Goal: Task Accomplishment & Management: Use online tool/utility

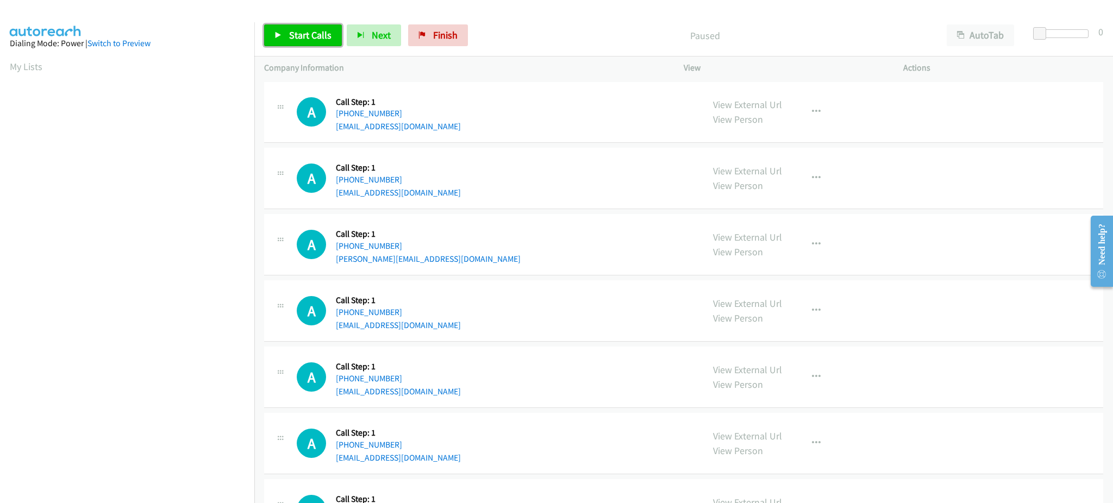
click at [321, 34] on span "Start Calls" at bounding box center [310, 35] width 42 height 12
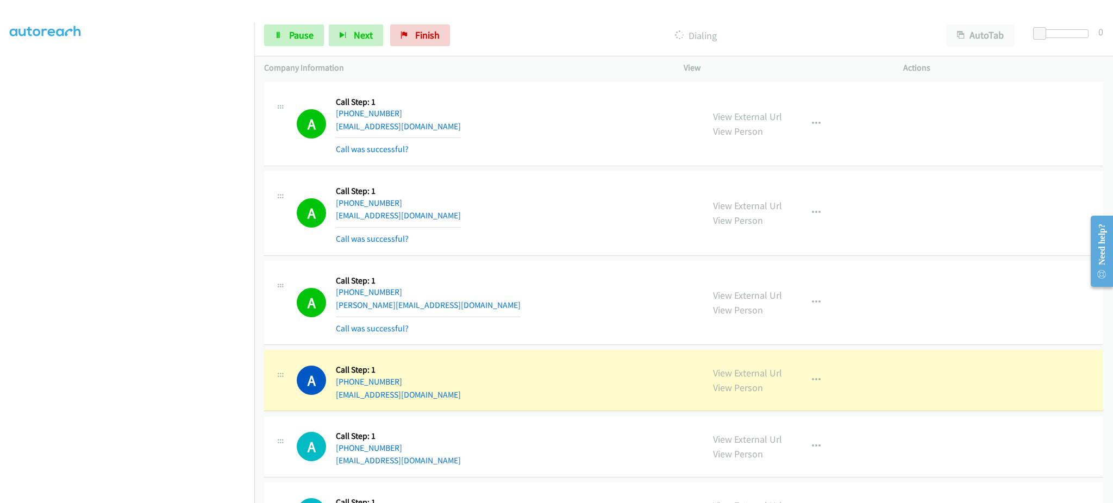
scroll to position [217, 0]
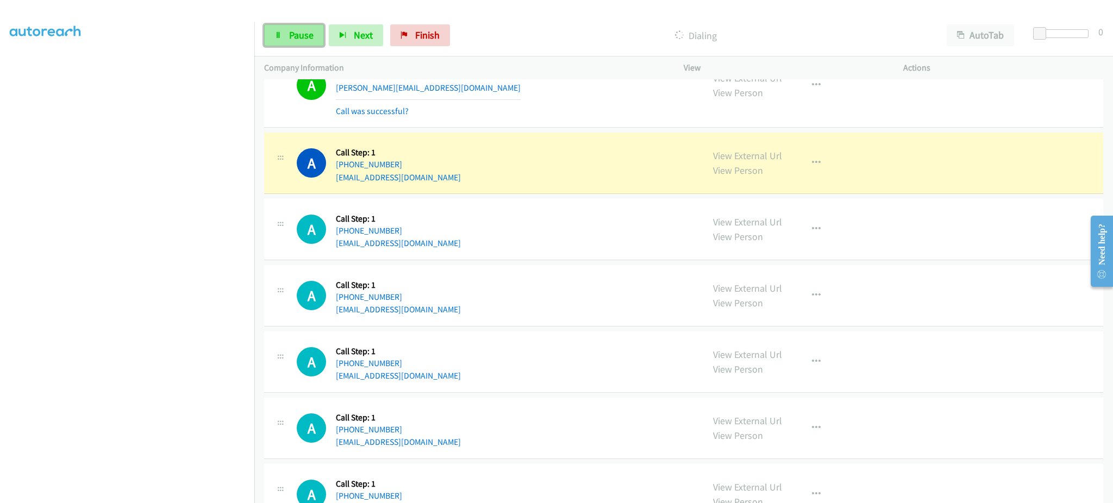
click at [308, 32] on span "Pause" at bounding box center [301, 35] width 24 height 12
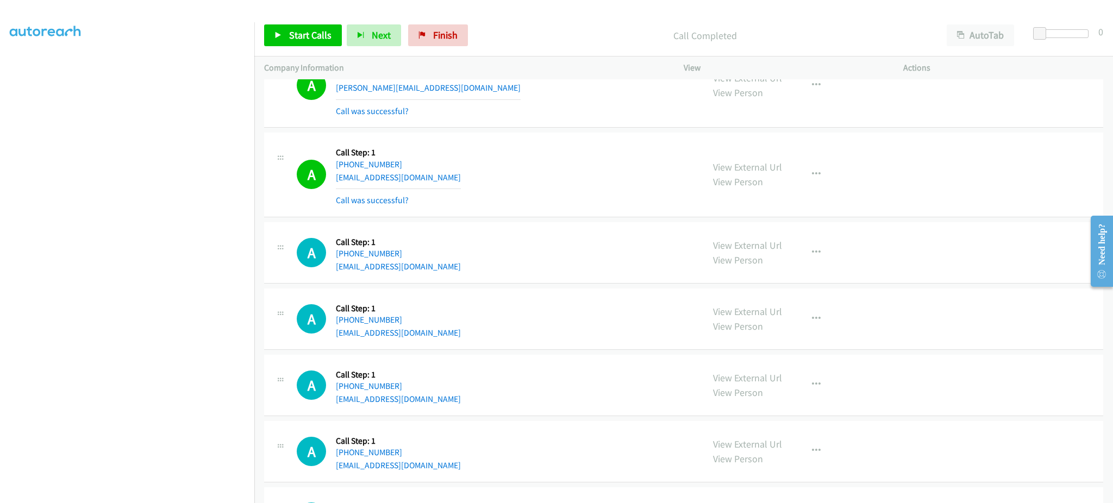
click at [784, 168] on div "View External Url View Person View External Url Email Schedule/Manage Callback …" at bounding box center [817, 174] width 229 height 65
click at [814, 177] on button "button" at bounding box center [815, 175] width 29 height 22
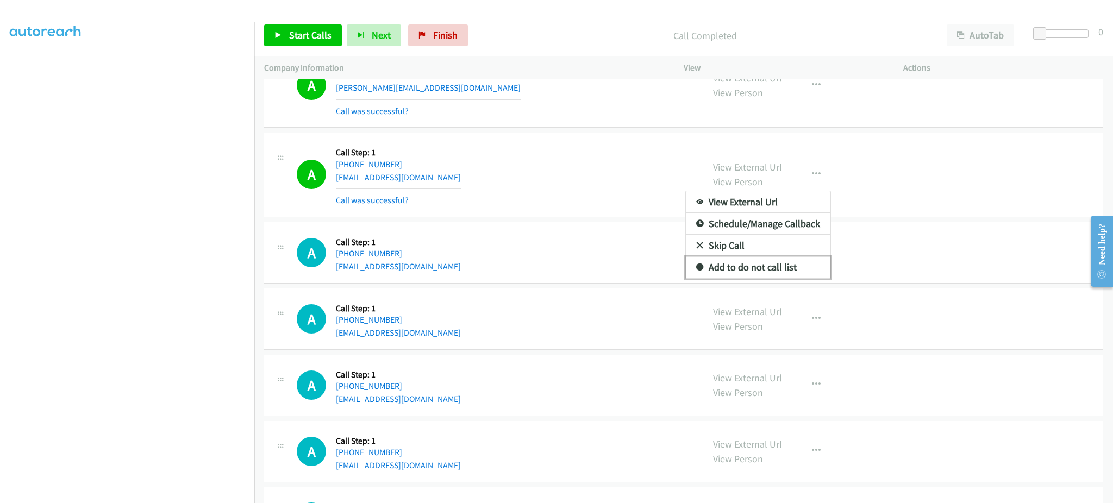
click at [805, 258] on link "Add to do not call list" at bounding box center [758, 267] width 145 height 22
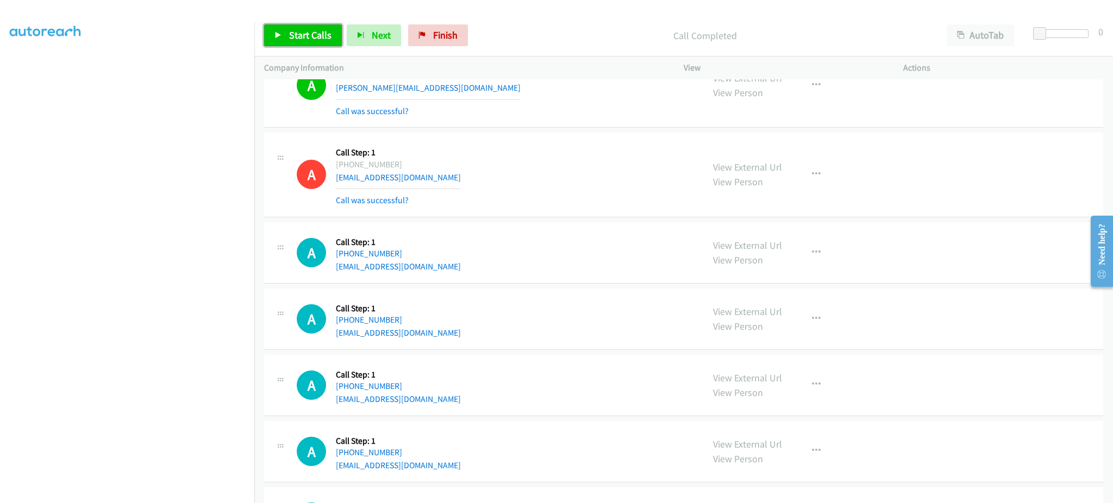
click at [281, 29] on link "Start Calls" at bounding box center [303, 35] width 78 height 22
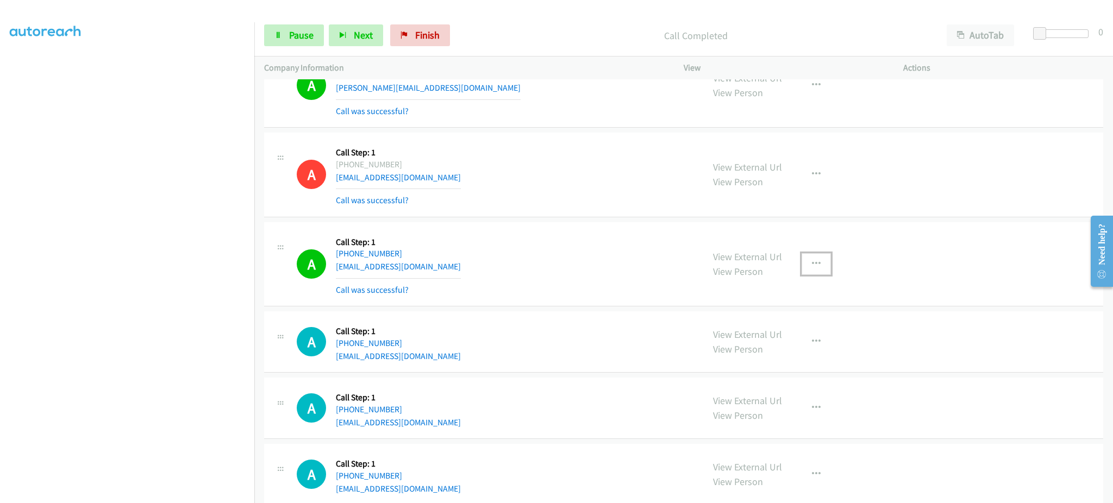
click at [813, 268] on button "button" at bounding box center [815, 264] width 29 height 22
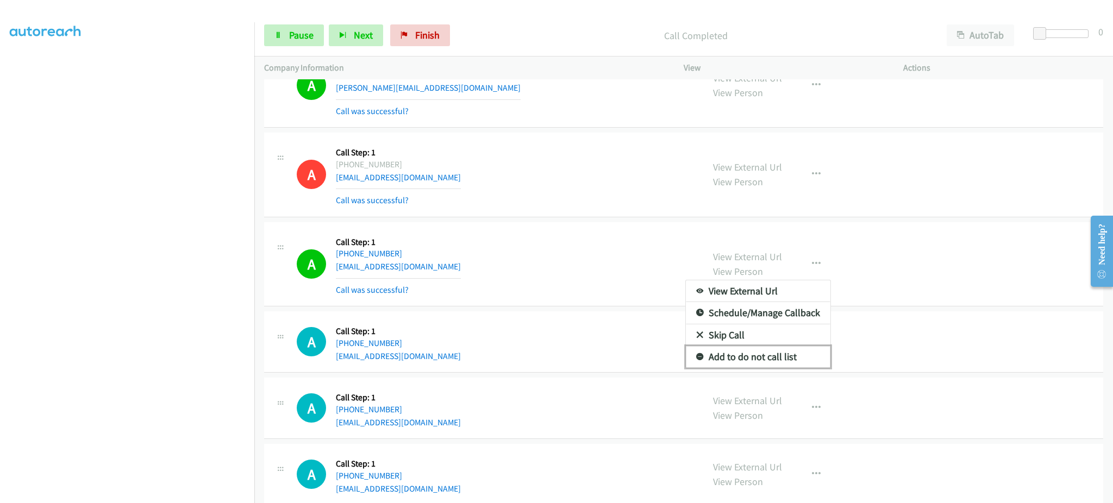
click at [802, 362] on link "Add to do not call list" at bounding box center [758, 357] width 145 height 22
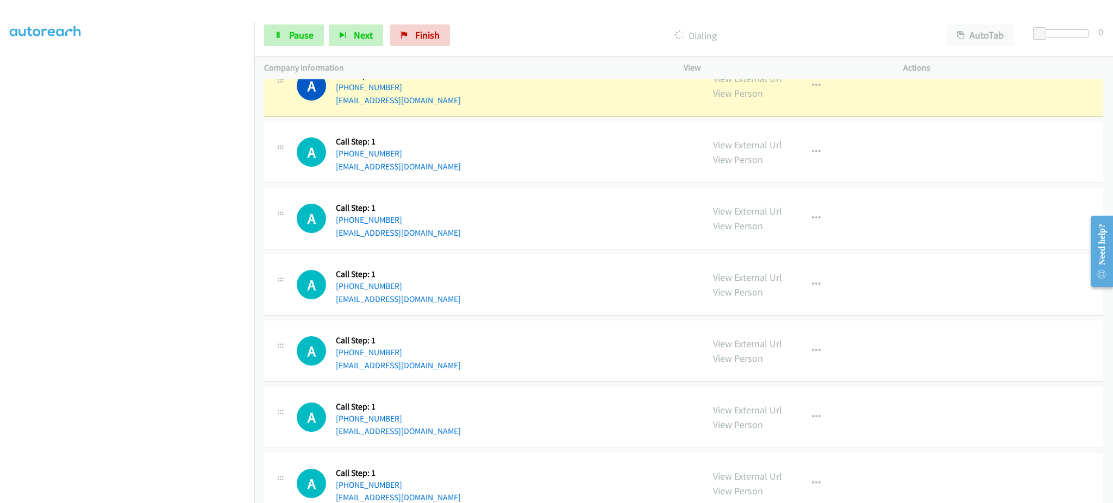
scroll to position [435, 0]
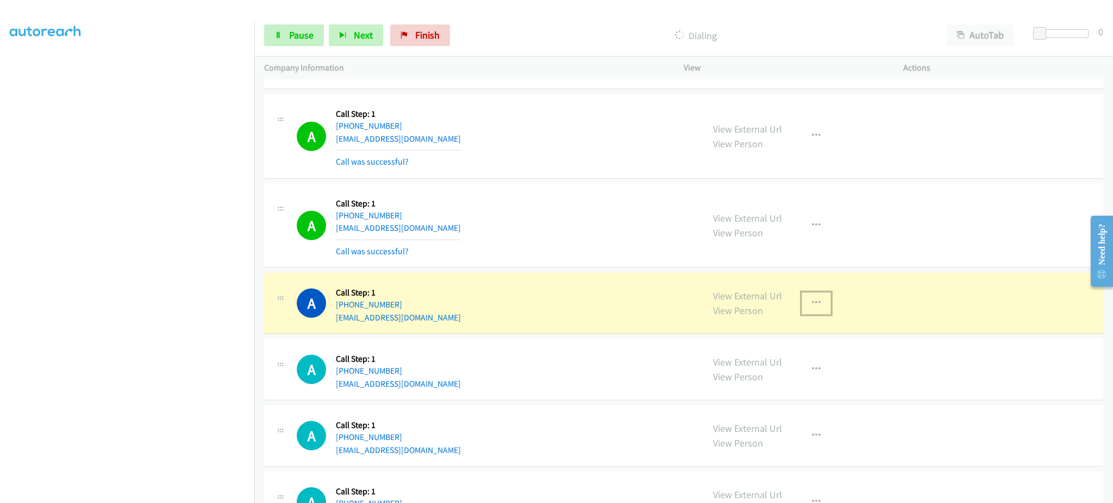
click at [814, 313] on button "button" at bounding box center [815, 303] width 29 height 22
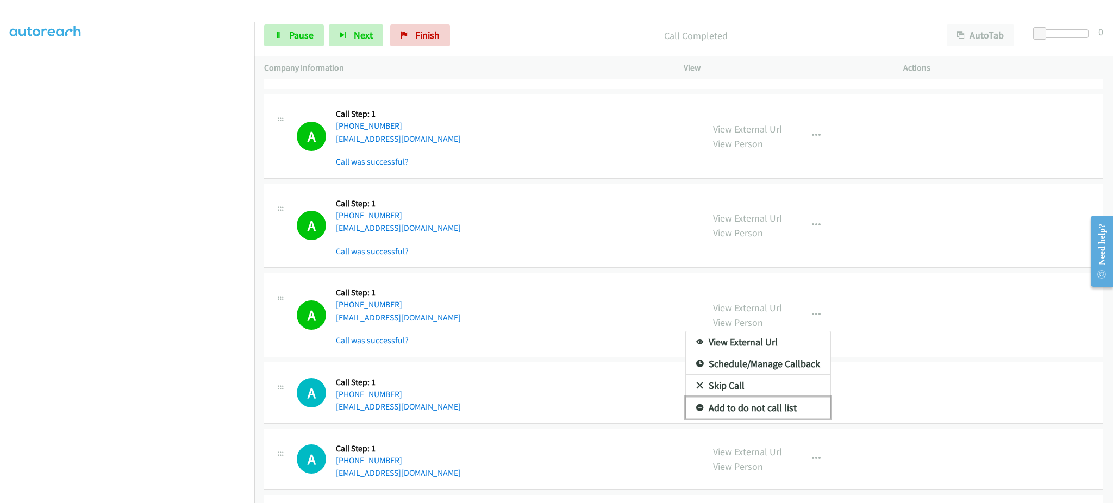
click at [787, 405] on link "Add to do not call list" at bounding box center [758, 408] width 145 height 22
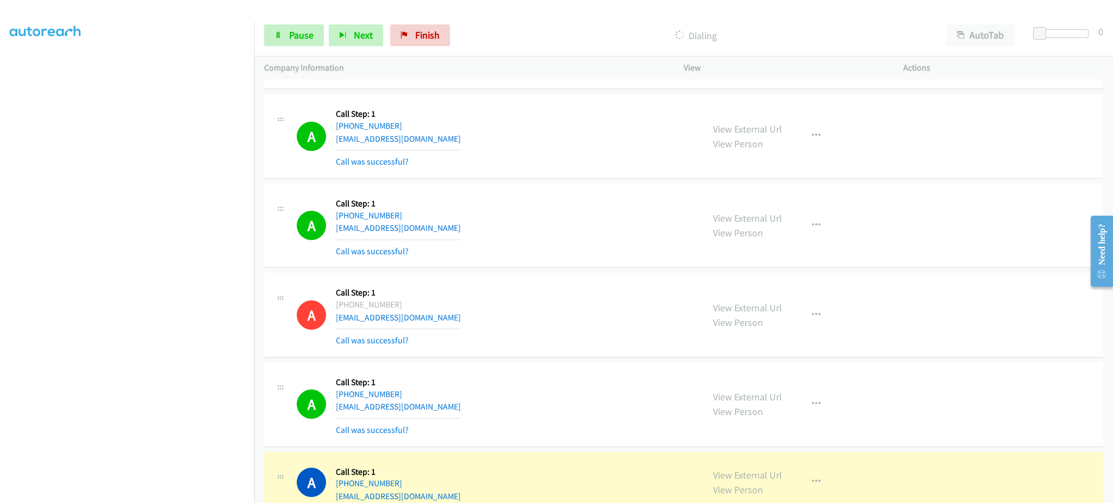
drag, startPoint x: 328, startPoint y: 47, endPoint x: 309, endPoint y: 39, distance: 20.7
click at [326, 47] on div "Start Calls Pause Next Finish Dialing AutoTab AutoTab 0" at bounding box center [683, 36] width 858 height 42
click at [309, 39] on span "Pause" at bounding box center [301, 35] width 24 height 12
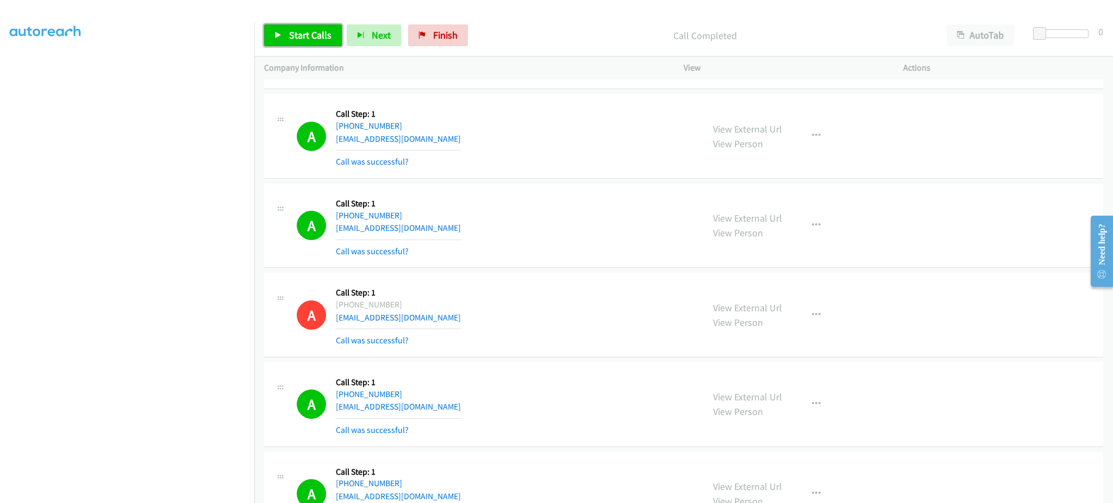
click at [317, 31] on span "Start Calls" at bounding box center [310, 35] width 42 height 12
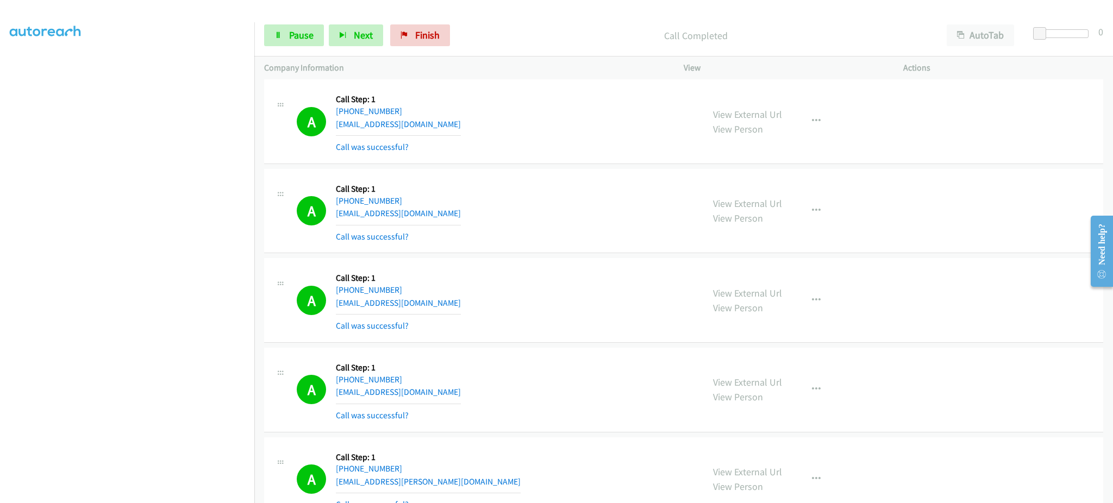
scroll to position [1087, 0]
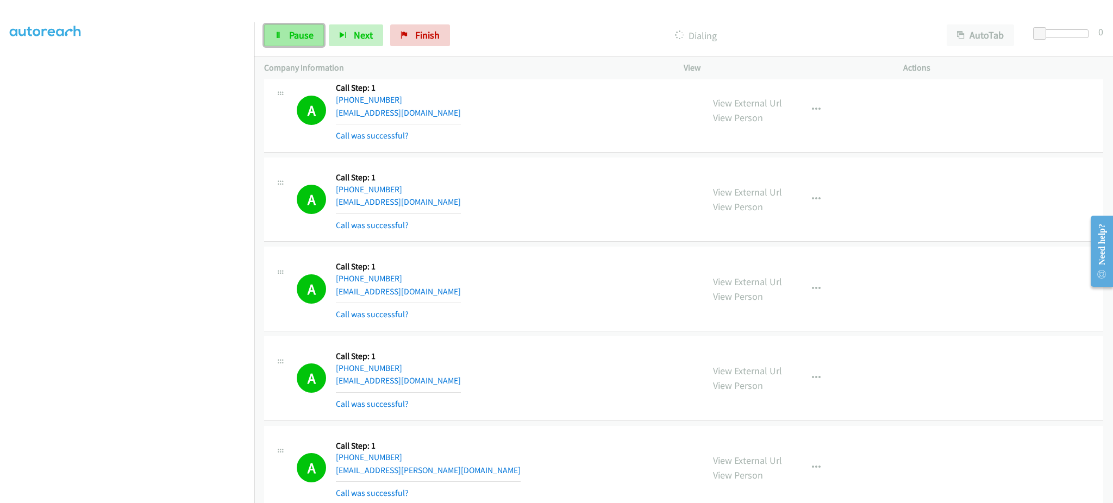
click at [302, 43] on link "Pause" at bounding box center [294, 35] width 60 height 22
click at [319, 22] on div "Start Calls Pause Next Finish Call Completed AutoTab AutoTab 0" at bounding box center [683, 36] width 858 height 42
click at [319, 31] on span "Start Calls" at bounding box center [310, 35] width 42 height 12
click at [297, 37] on span "Pause" at bounding box center [301, 35] width 24 height 12
click at [298, 35] on span "Start Calls" at bounding box center [310, 35] width 42 height 12
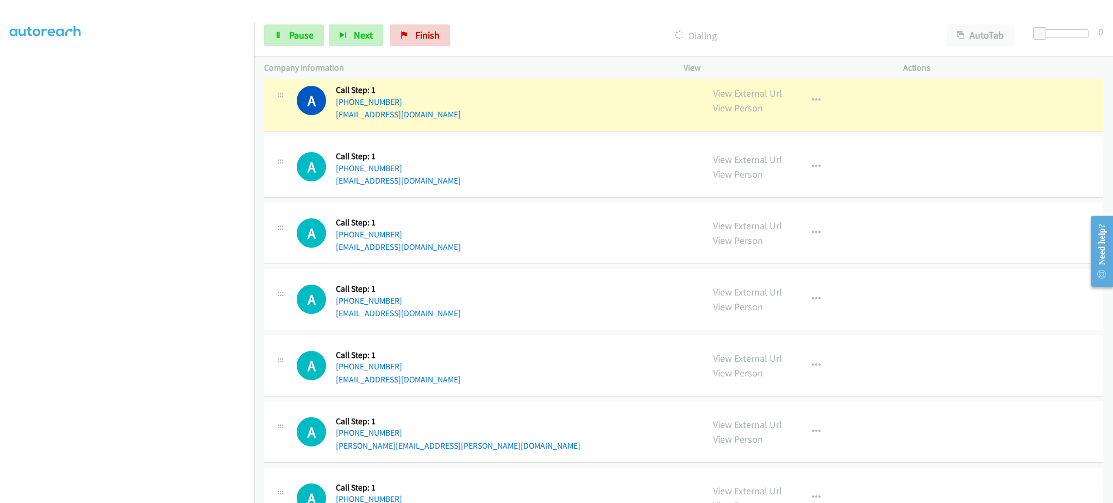
scroll to position [3042, 0]
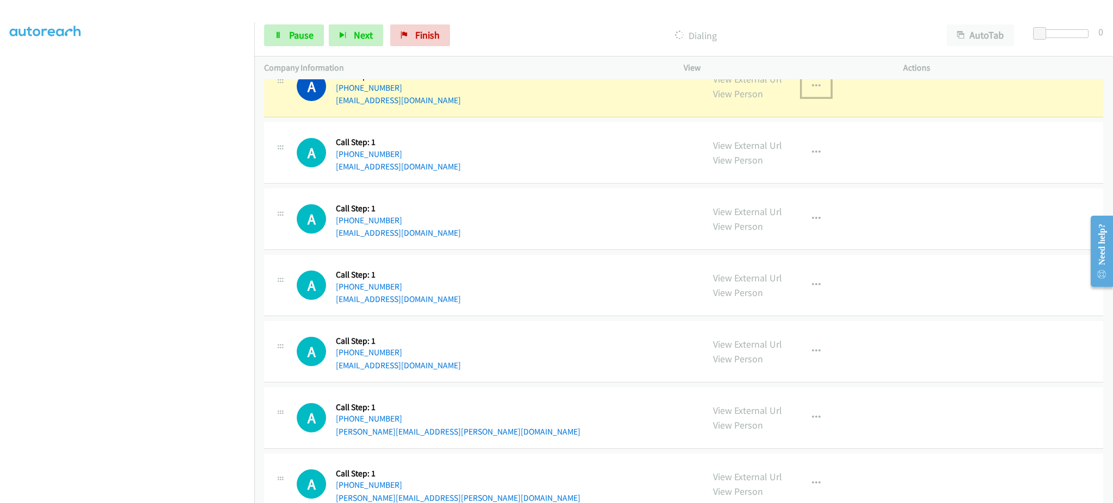
click at [823, 93] on button "button" at bounding box center [815, 87] width 29 height 22
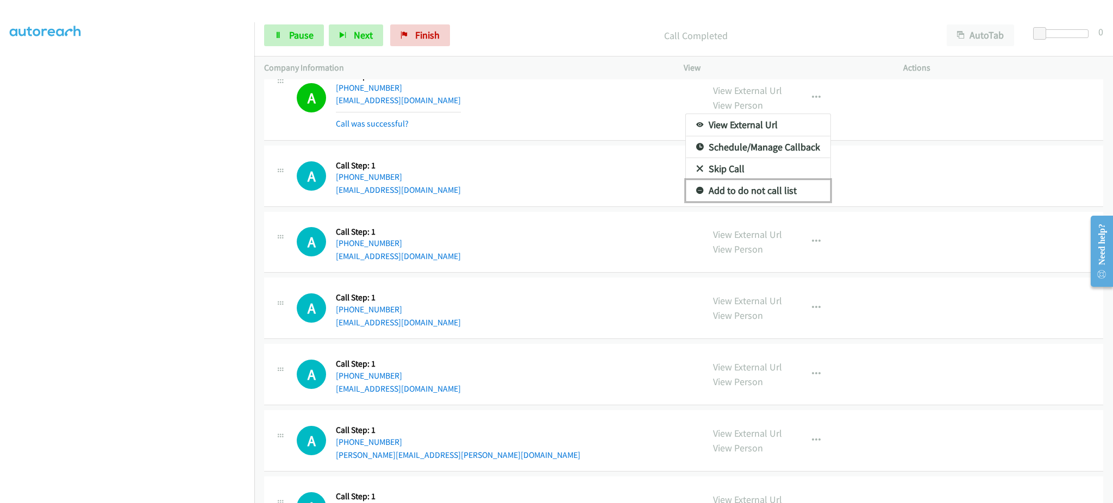
click at [775, 190] on link "Add to do not call list" at bounding box center [758, 191] width 145 height 22
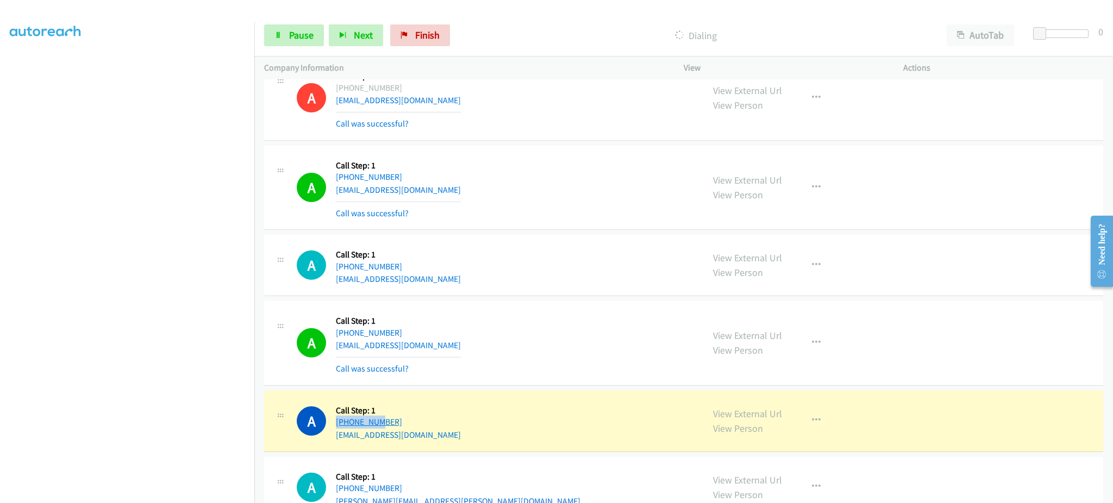
drag, startPoint x: 431, startPoint y: 414, endPoint x: 374, endPoint y: 426, distance: 58.9
click at [374, 426] on div "A Callback Scheduled Call Step: 1 America/New_York +1 517-898-6585 rickburke438…" at bounding box center [495, 420] width 397 height 41
click at [438, 426] on div "A Callback Scheduled Call Step: 1 America/New_York +1 517-898-6585 rickburke438…" at bounding box center [495, 420] width 397 height 41
drag, startPoint x: 411, startPoint y: 425, endPoint x: 342, endPoint y: 427, distance: 69.0
click at [342, 427] on div "A Callback Scheduled Call Step: 1 America/New_York +1 517-898-6585 rickburke438…" at bounding box center [495, 420] width 397 height 41
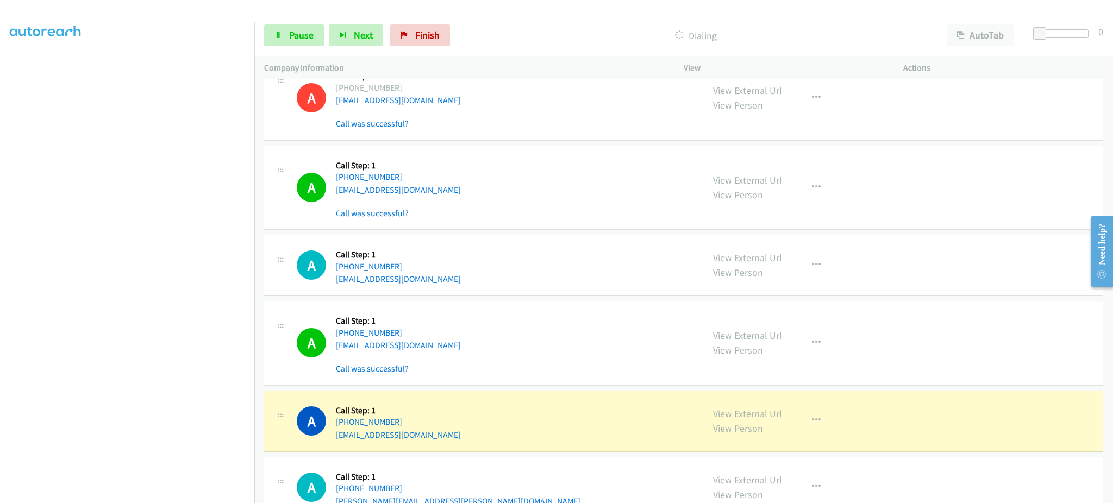
click at [671, 405] on div "A Callback Scheduled Call Step: 1 America/New_York +1 517-898-6585 rickburke438…" at bounding box center [495, 420] width 397 height 41
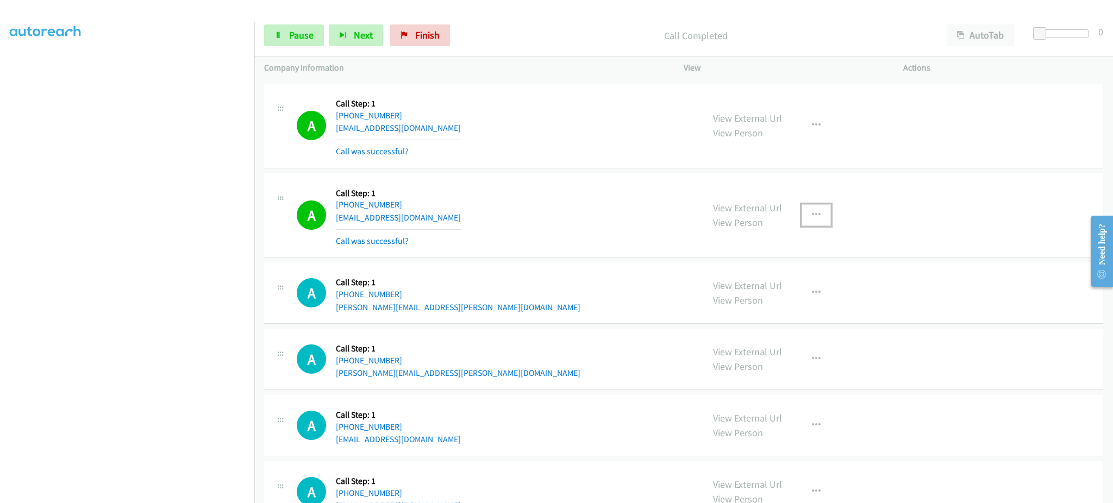
click at [807, 225] on button "button" at bounding box center [815, 215] width 29 height 22
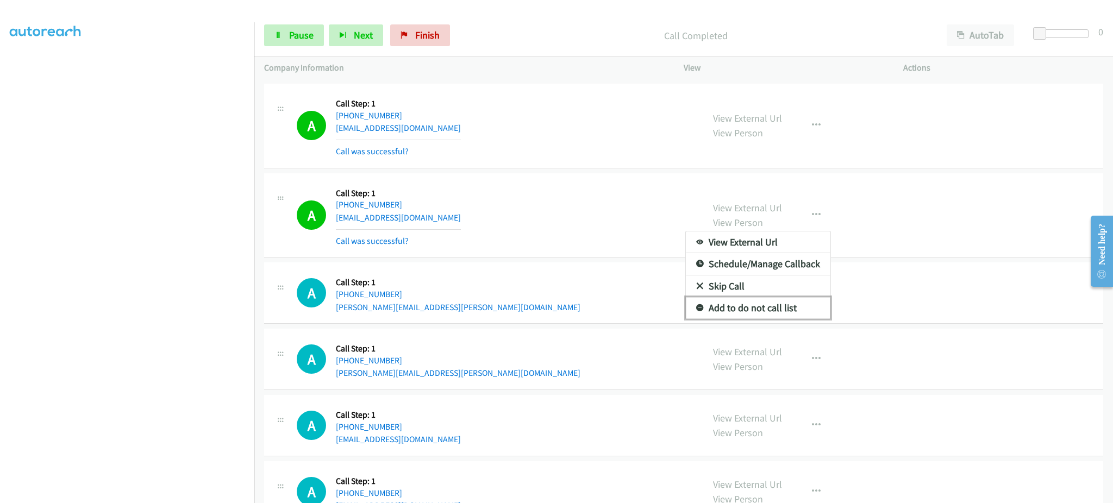
click at [784, 309] on link "Add to do not call list" at bounding box center [758, 308] width 145 height 22
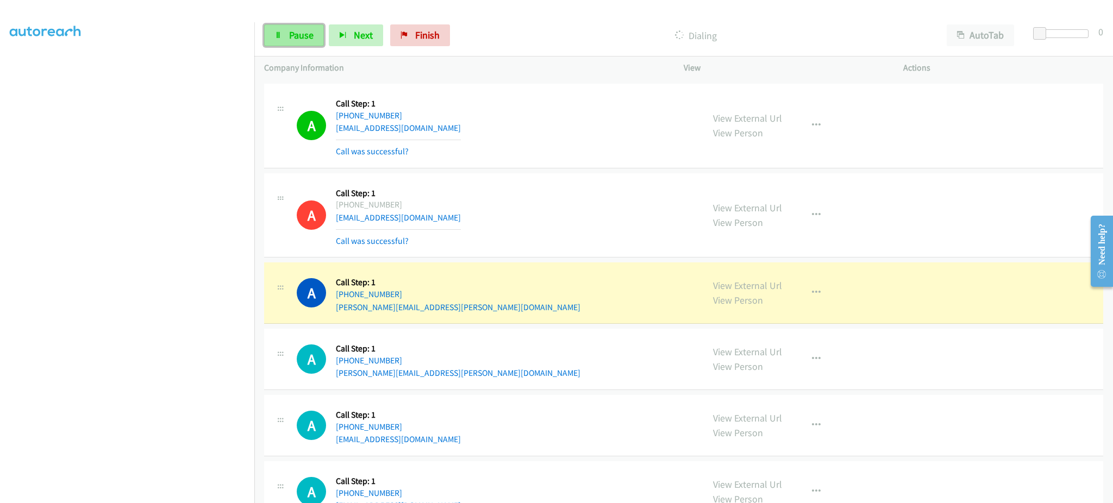
click at [304, 39] on span "Pause" at bounding box center [301, 35] width 24 height 12
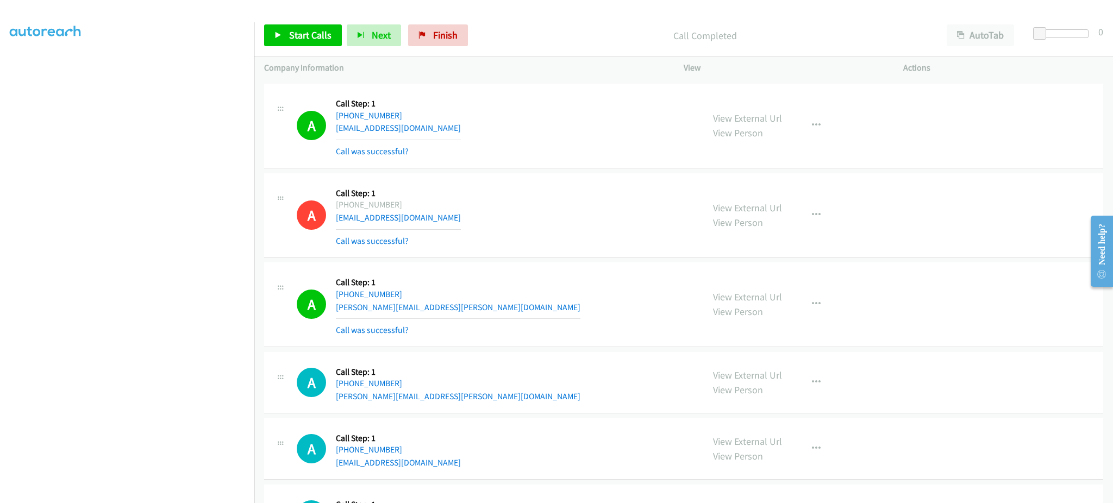
scroll to position [1617, 0]
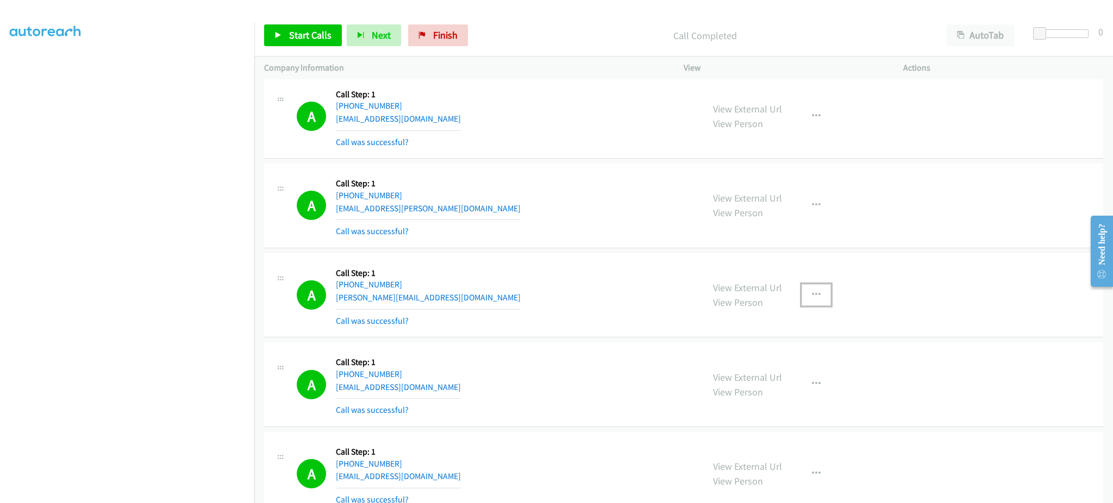
click at [818, 298] on button "button" at bounding box center [815, 295] width 29 height 22
click at [781, 382] on link "Add to do not call list" at bounding box center [758, 388] width 145 height 22
click at [298, 39] on span "Start Calls" at bounding box center [310, 35] width 42 height 12
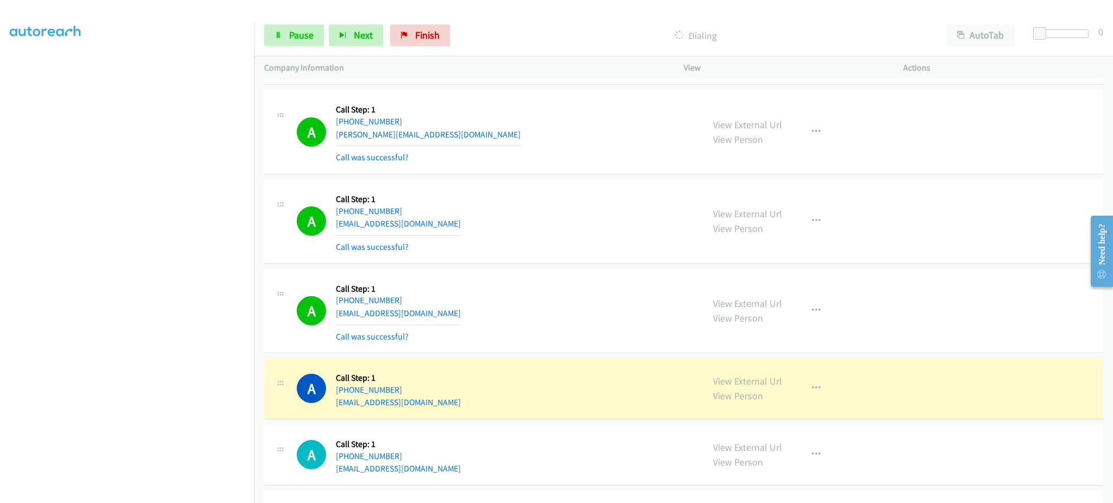
scroll to position [4007, 0]
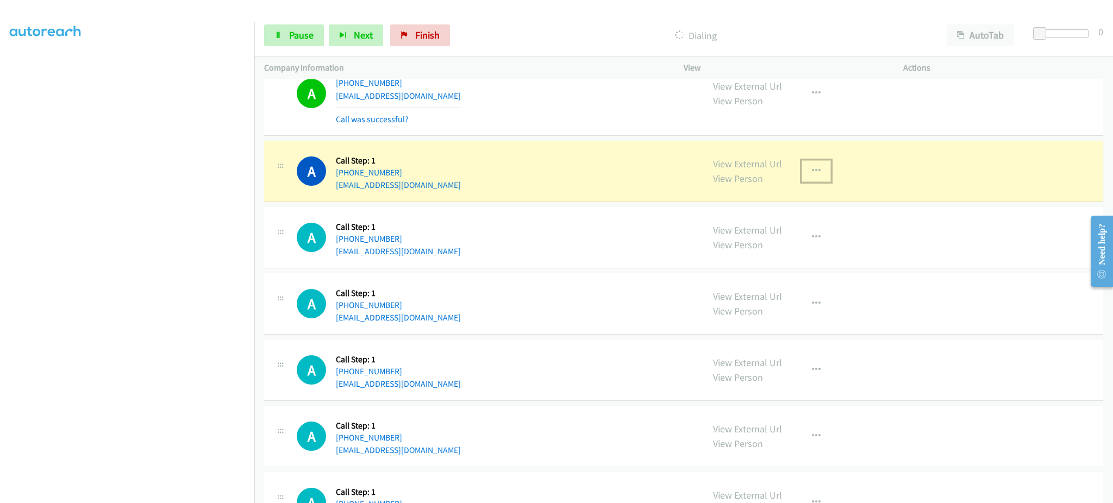
click at [801, 181] on button "button" at bounding box center [815, 171] width 29 height 22
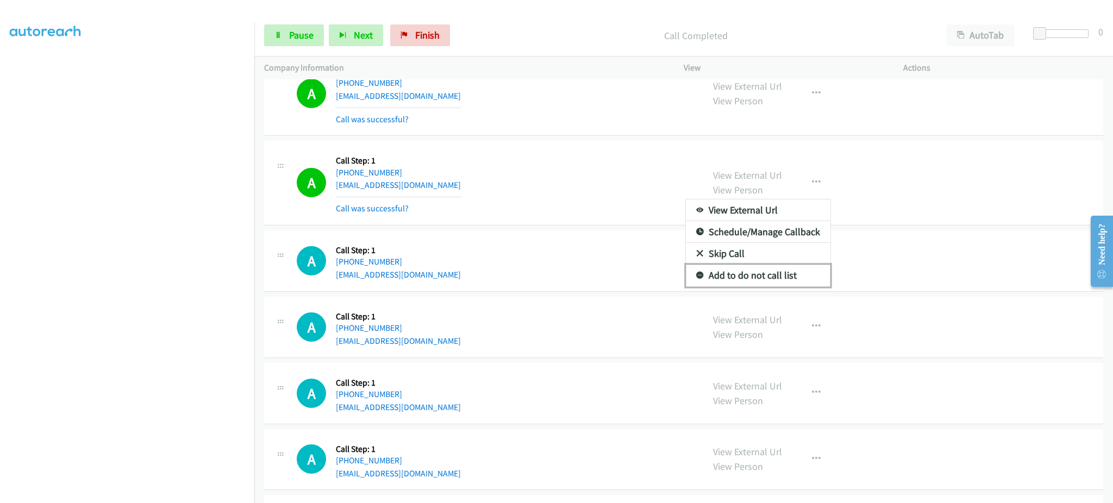
click at [785, 282] on link "Add to do not call list" at bounding box center [758, 276] width 145 height 22
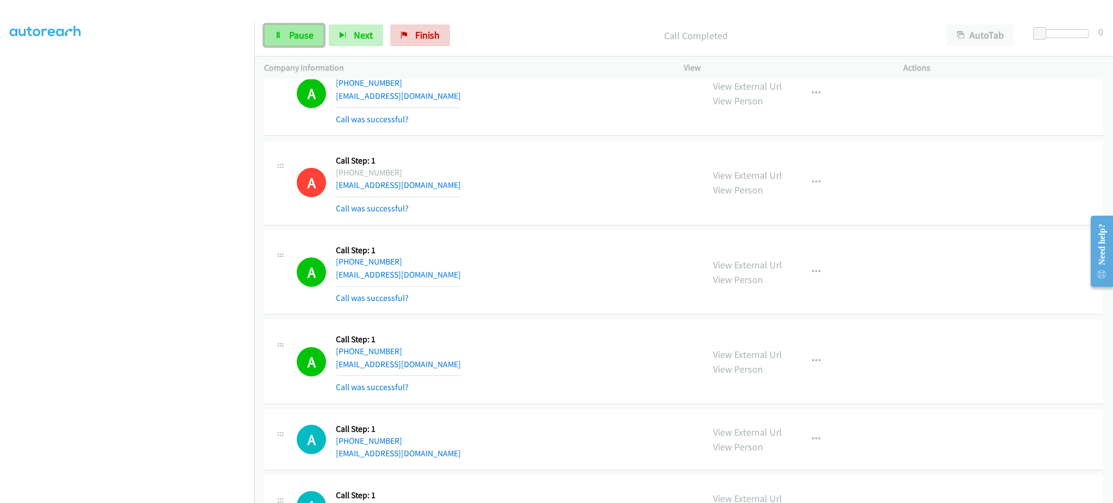
click at [305, 33] on span "Pause" at bounding box center [301, 35] width 24 height 12
click at [294, 40] on span "Start Calls" at bounding box center [284, 51] width 20 height 23
click at [309, 48] on div "Start Calls Pause Next Finish Call Completed AutoTab AutoTab 0" at bounding box center [683, 36] width 858 height 42
click at [308, 44] on link "Pause" at bounding box center [294, 35] width 60 height 22
click at [308, 44] on link "Start Calls" at bounding box center [303, 35] width 78 height 22
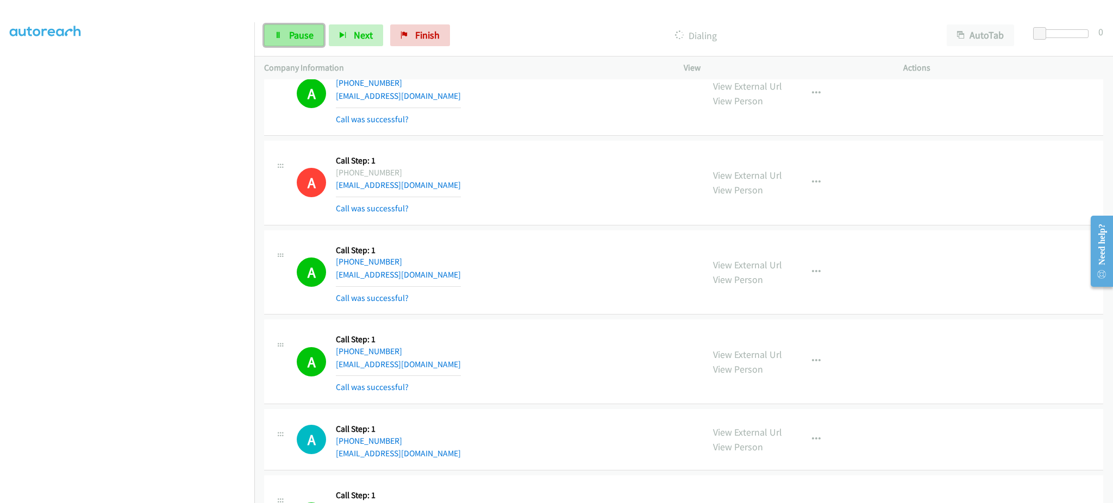
click at [300, 37] on span "Pause" at bounding box center [301, 35] width 24 height 12
click at [1, 120] on aside "Dialing Mode: Power | Switch to Preview My Lists" at bounding box center [127, 224] width 254 height 601
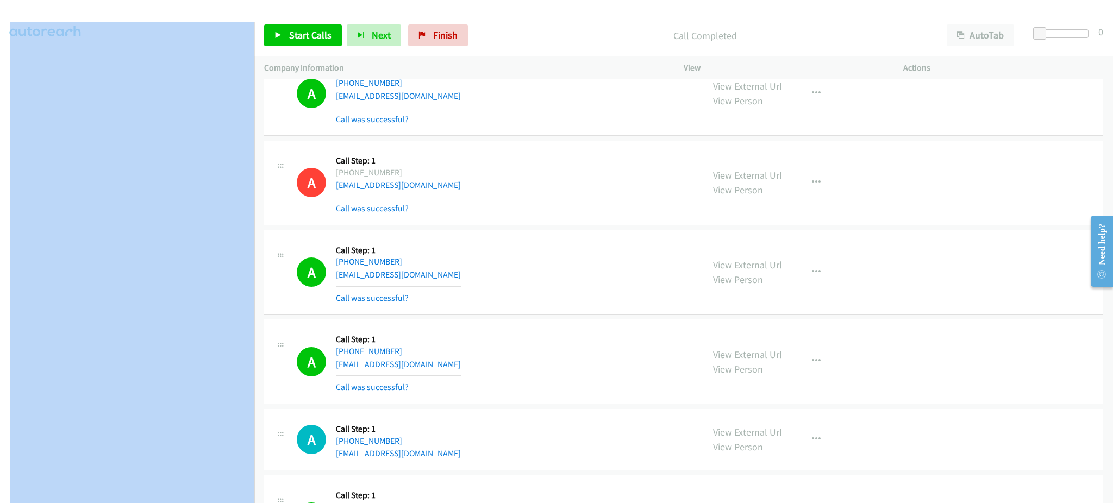
click at [1, 120] on aside "Dialing Mode: Power | Switch to Preview My Lists" at bounding box center [127, 224] width 254 height 601
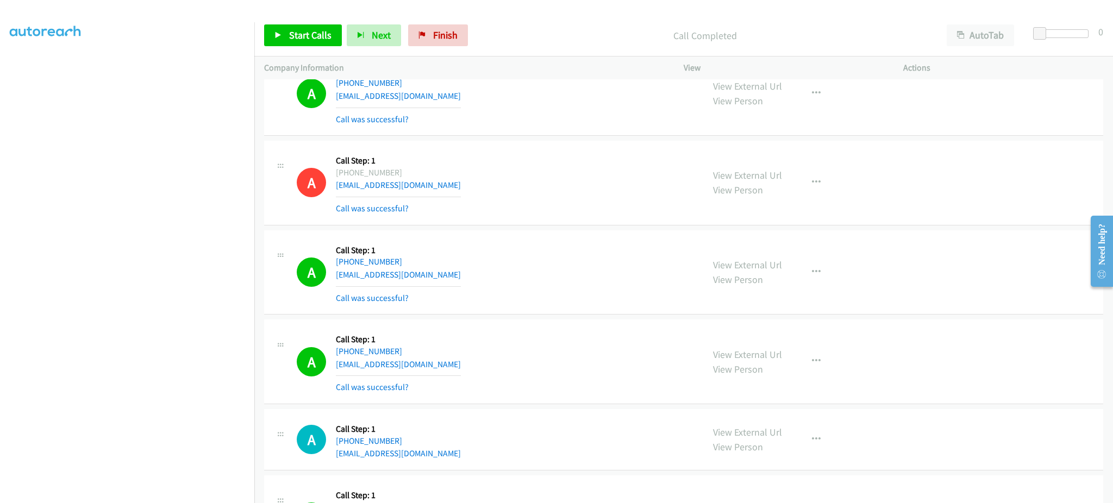
click at [553, 187] on div "A Callback Scheduled Call Step: 1 America/Chicago +1 262-534-1962 ttonn@basd.k1…" at bounding box center [495, 182] width 397 height 65
click at [325, 29] on span "Start Calls" at bounding box center [310, 35] width 42 height 12
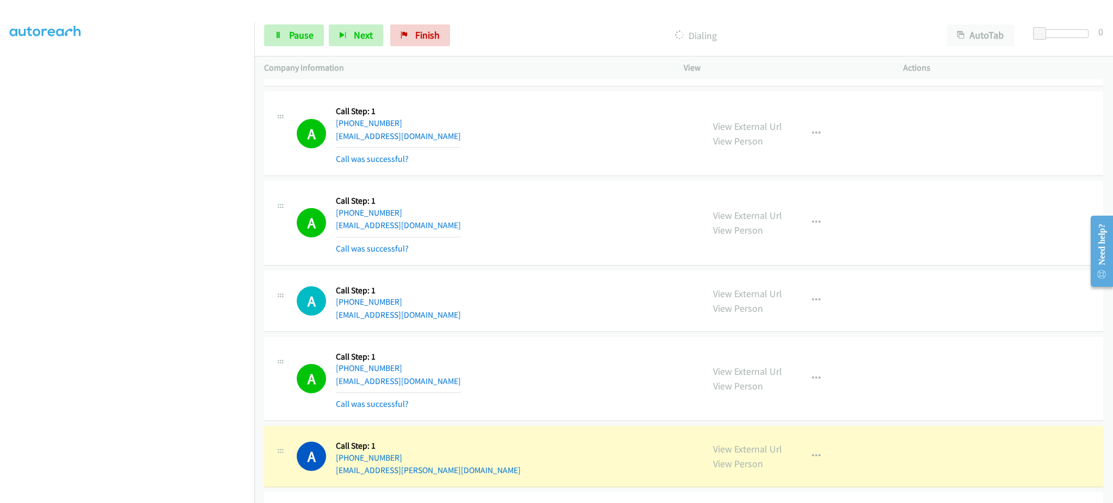
scroll to position [4877, 0]
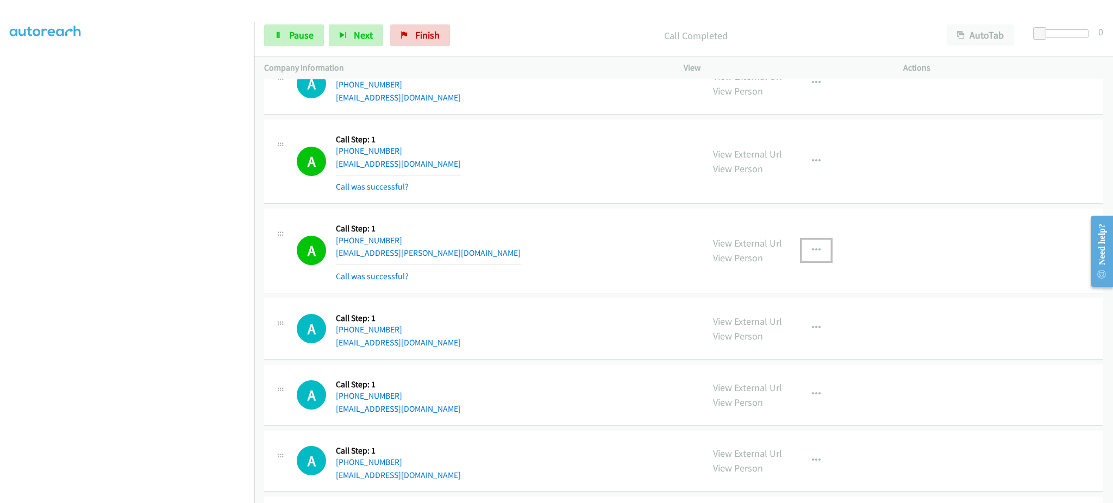
click at [816, 261] on button "button" at bounding box center [815, 251] width 29 height 22
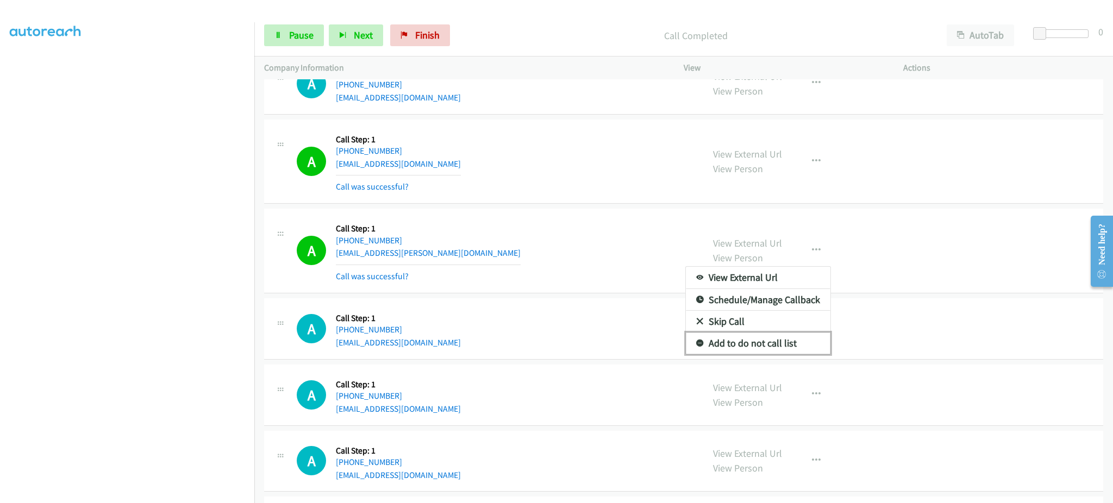
click at [794, 340] on link "Add to do not call list" at bounding box center [758, 343] width 145 height 22
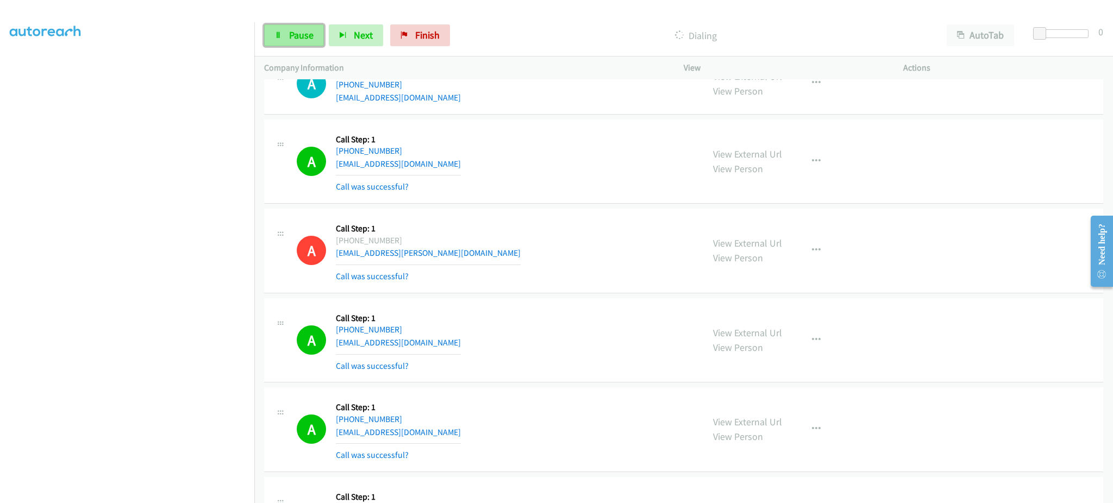
click at [312, 29] on span "Pause" at bounding box center [301, 35] width 24 height 12
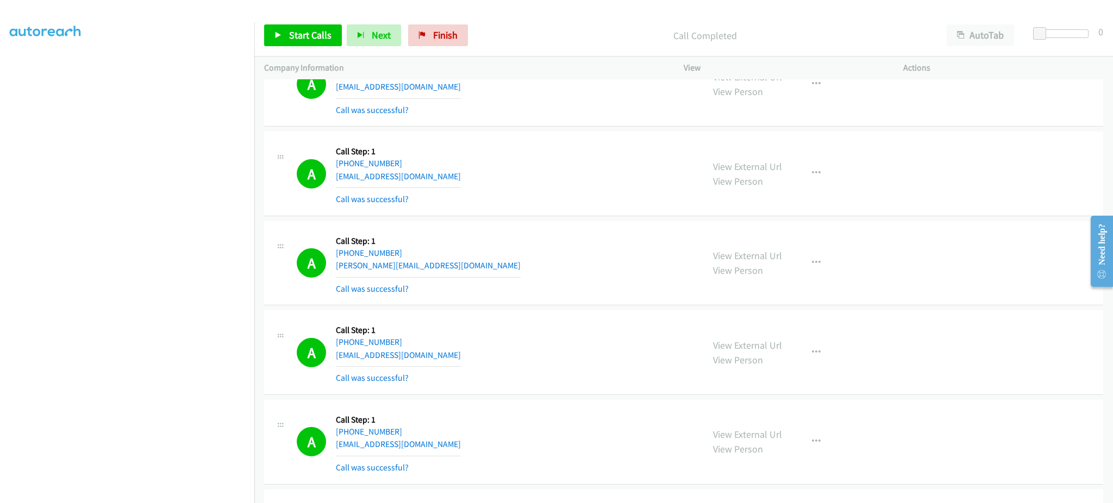
scroll to position [3717, 0]
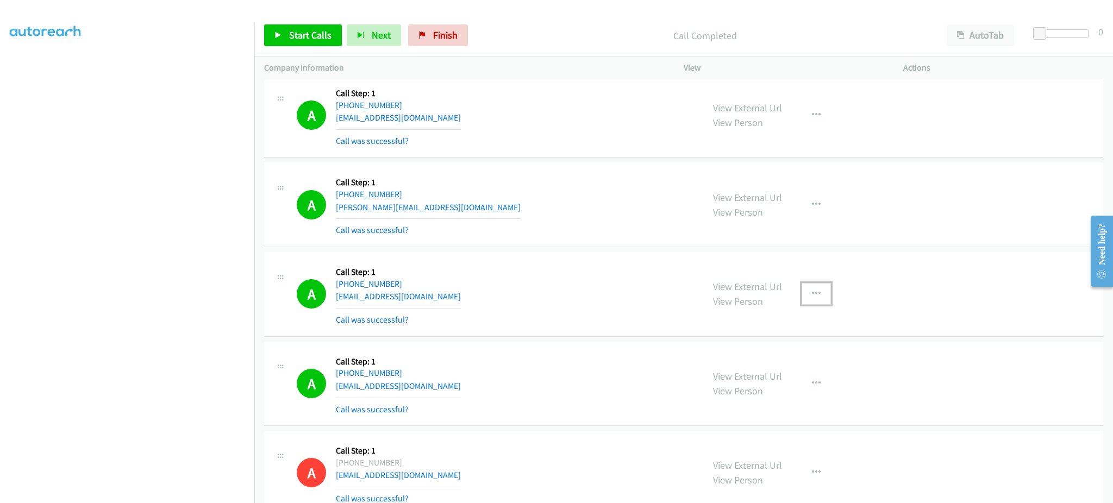
drag, startPoint x: 808, startPoint y: 300, endPoint x: 792, endPoint y: 449, distance: 149.8
click at [808, 300] on button "button" at bounding box center [815, 294] width 29 height 22
click at [769, 380] on link "Add to do not call list" at bounding box center [758, 387] width 145 height 22
click at [302, 32] on span "Start Calls" at bounding box center [310, 35] width 42 height 12
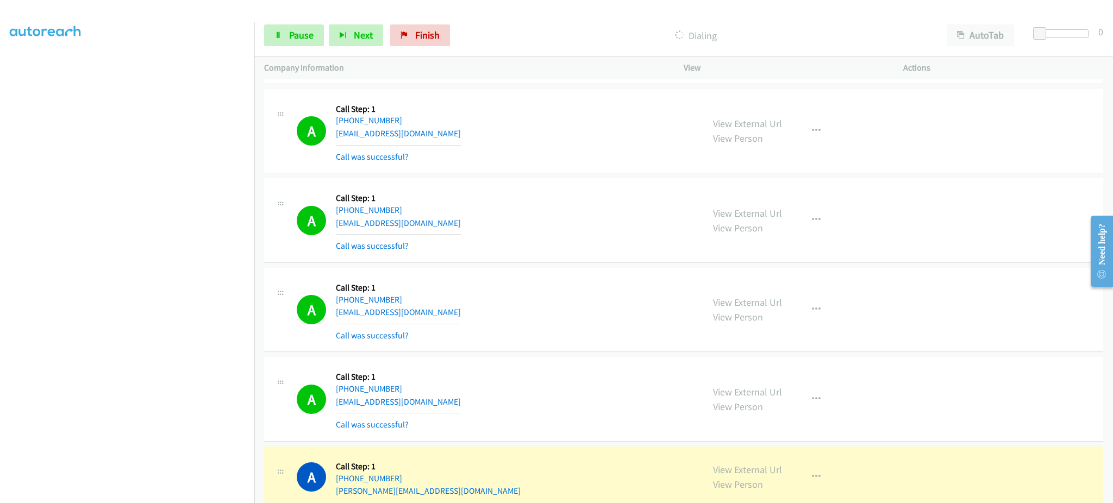
scroll to position [6108, 0]
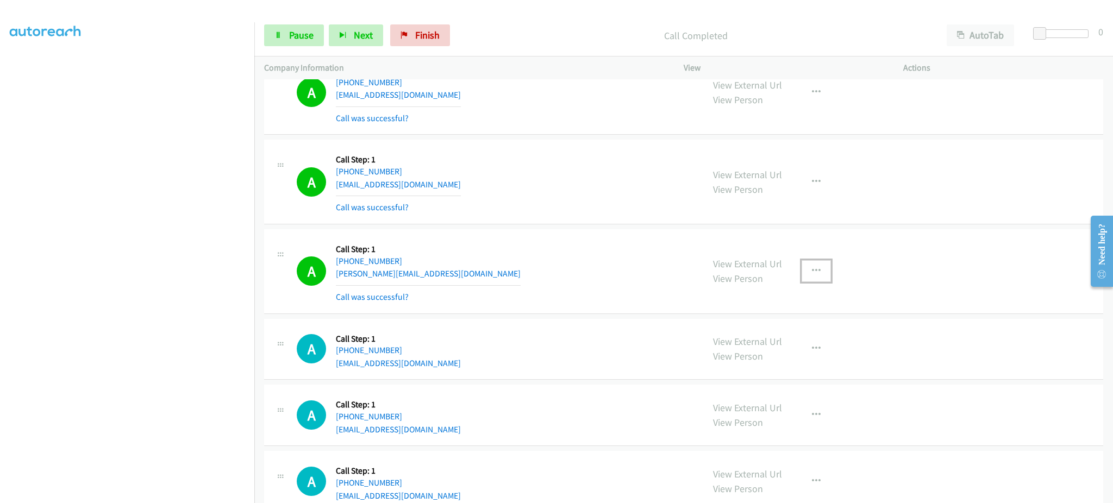
click at [820, 267] on button "button" at bounding box center [815, 271] width 29 height 22
click at [801, 369] on link "Add to do not call list" at bounding box center [758, 364] width 145 height 22
click at [326, 33] on div "Start Calls Pause Next Finish" at bounding box center [359, 35] width 191 height 22
click at [307, 32] on span "Pause" at bounding box center [301, 35] width 24 height 12
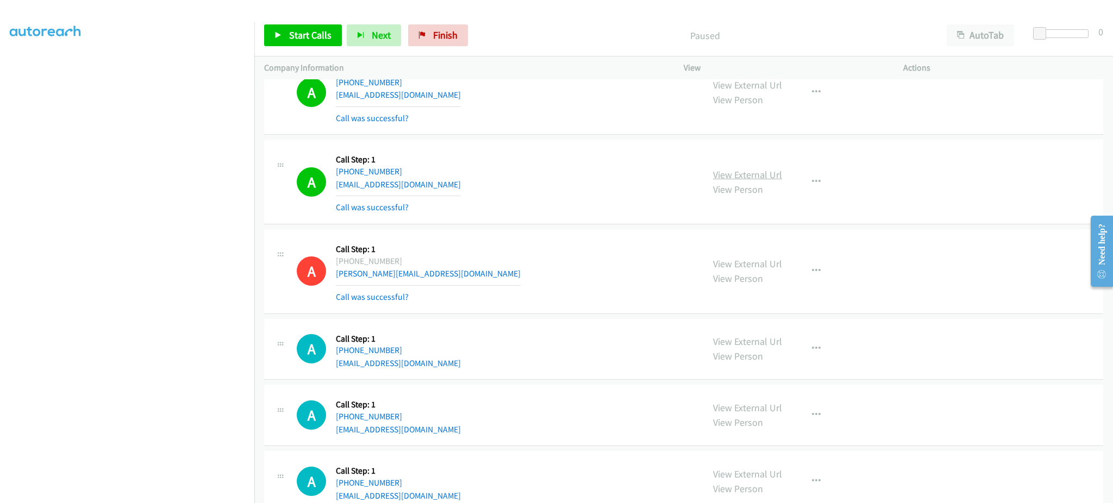
click at [765, 177] on link "View External Url" at bounding box center [747, 174] width 69 height 12
click at [314, 33] on span "Start Calls" at bounding box center [310, 35] width 42 height 12
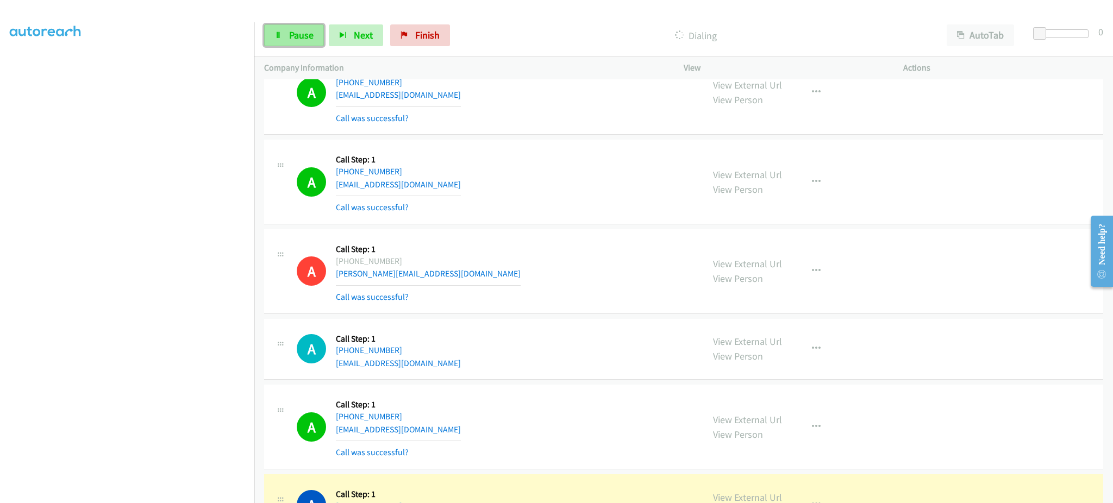
drag, startPoint x: 303, startPoint y: 41, endPoint x: 303, endPoint y: 35, distance: 6.0
click at [303, 41] on link "Pause" at bounding box center [294, 35] width 60 height 22
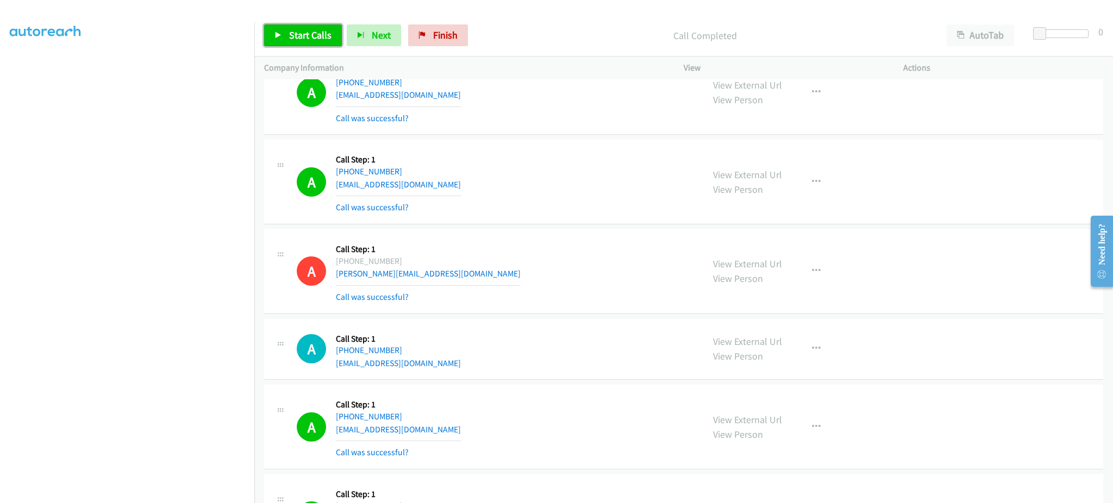
click at [320, 38] on span "Start Calls" at bounding box center [310, 35] width 42 height 12
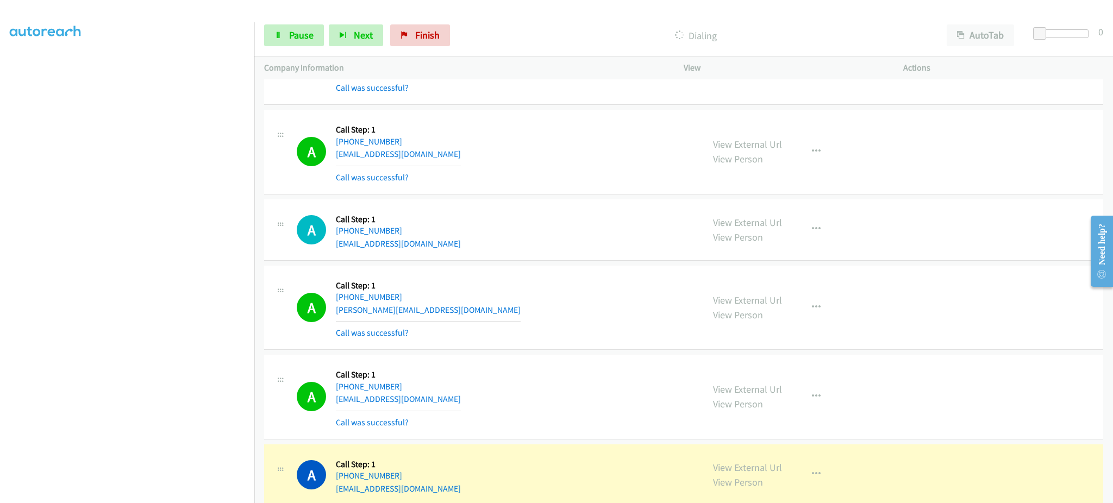
scroll to position [6760, 0]
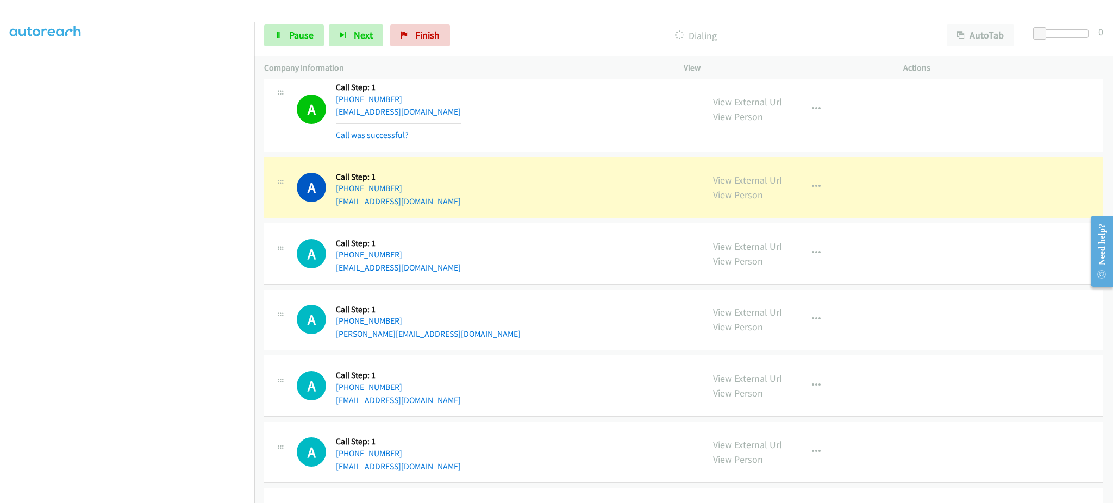
drag, startPoint x: 413, startPoint y: 190, endPoint x: 346, endPoint y: 191, distance: 67.9
click at [346, 191] on div "A Callback Scheduled Call Step: 1 America/Los_Angeles +1 425-231-2862 jaswet@ms…" at bounding box center [495, 187] width 397 height 41
copy link "425-231-2862"
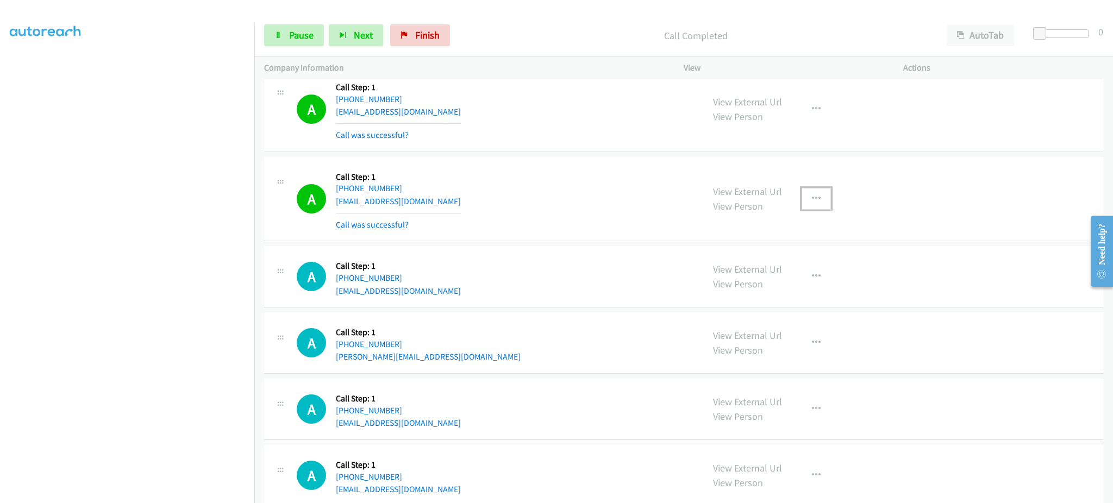
click at [822, 195] on button "button" at bounding box center [815, 199] width 29 height 22
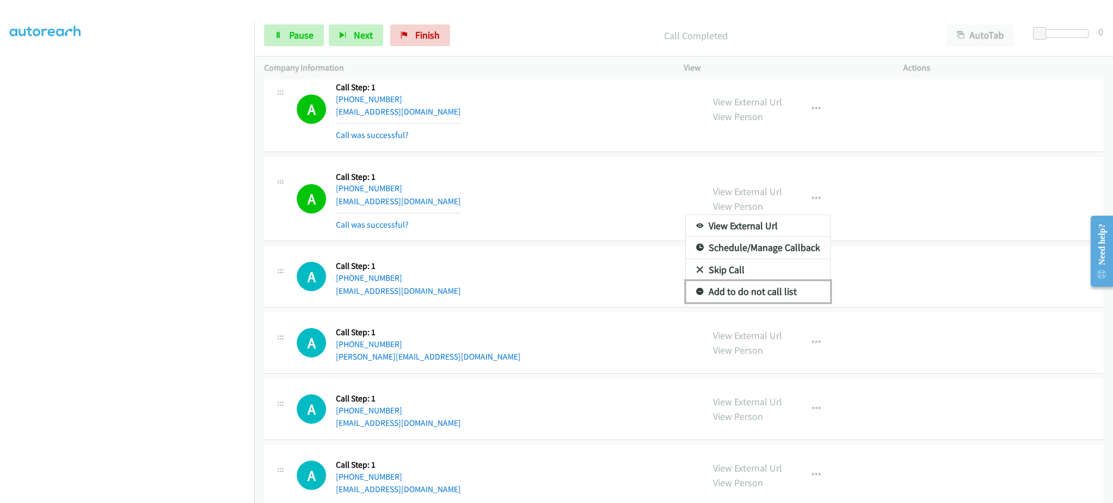
drag, startPoint x: 797, startPoint y: 293, endPoint x: 796, endPoint y: 287, distance: 6.0
click at [798, 293] on link "Add to do not call list" at bounding box center [758, 292] width 145 height 22
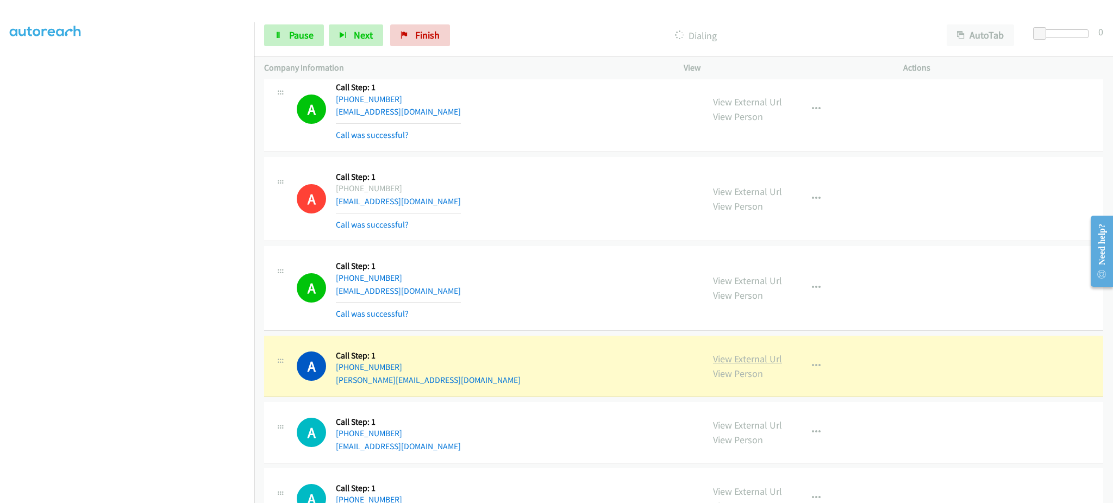
click at [713, 365] on link "View External Url" at bounding box center [747, 359] width 69 height 12
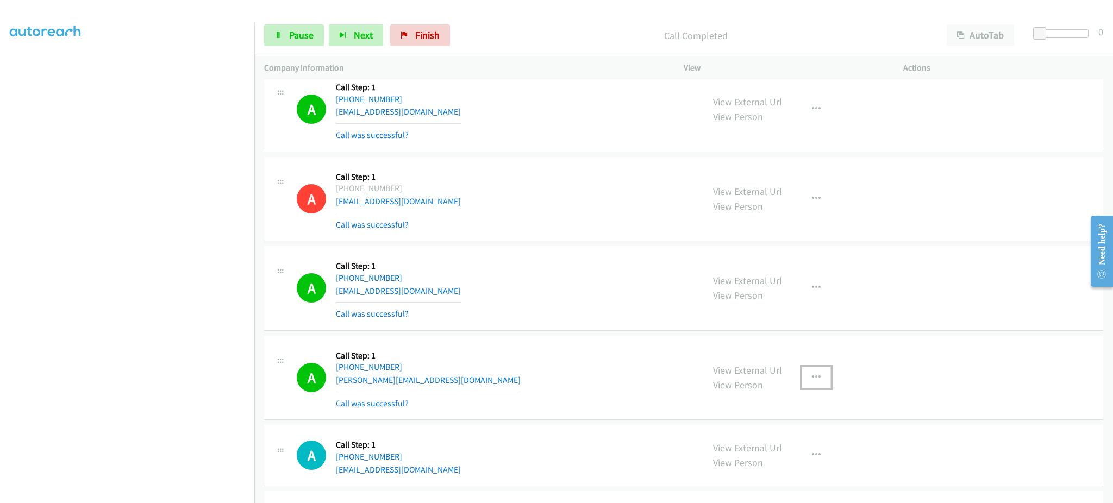
click at [811, 386] on button "button" at bounding box center [815, 378] width 29 height 22
click at [775, 475] on link "Add to do not call list" at bounding box center [758, 471] width 145 height 22
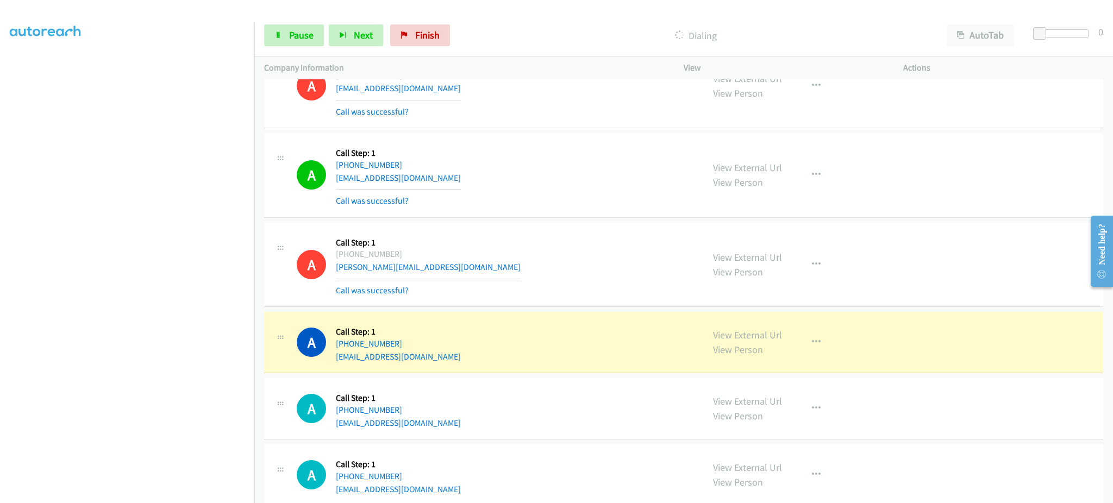
scroll to position [6898, 0]
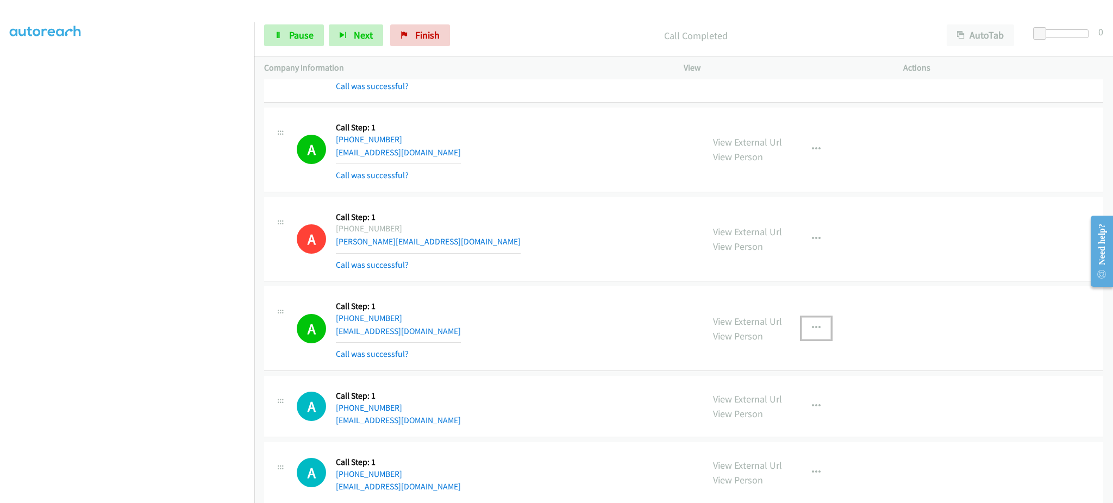
click at [813, 336] on button "button" at bounding box center [815, 328] width 29 height 22
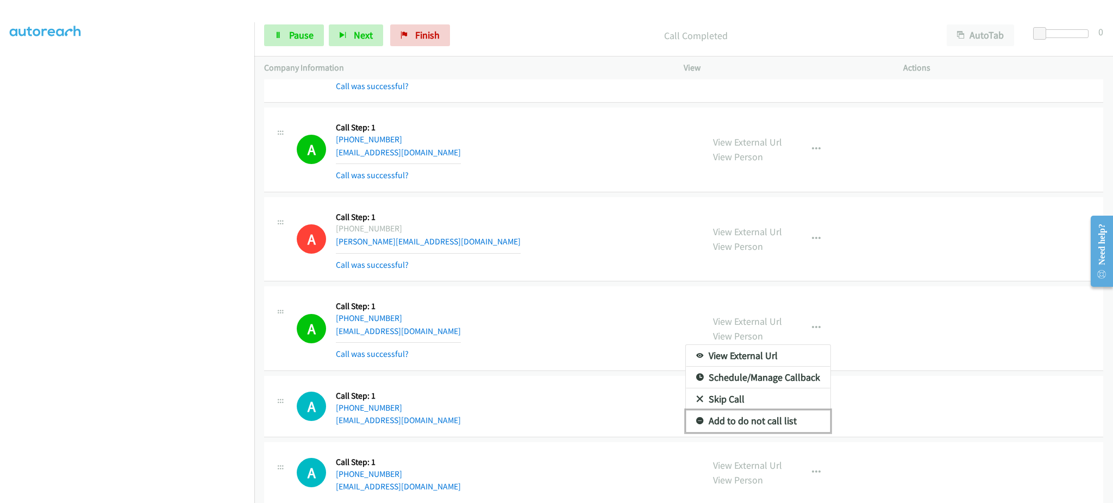
click at [796, 417] on link "Add to do not call list" at bounding box center [758, 421] width 145 height 22
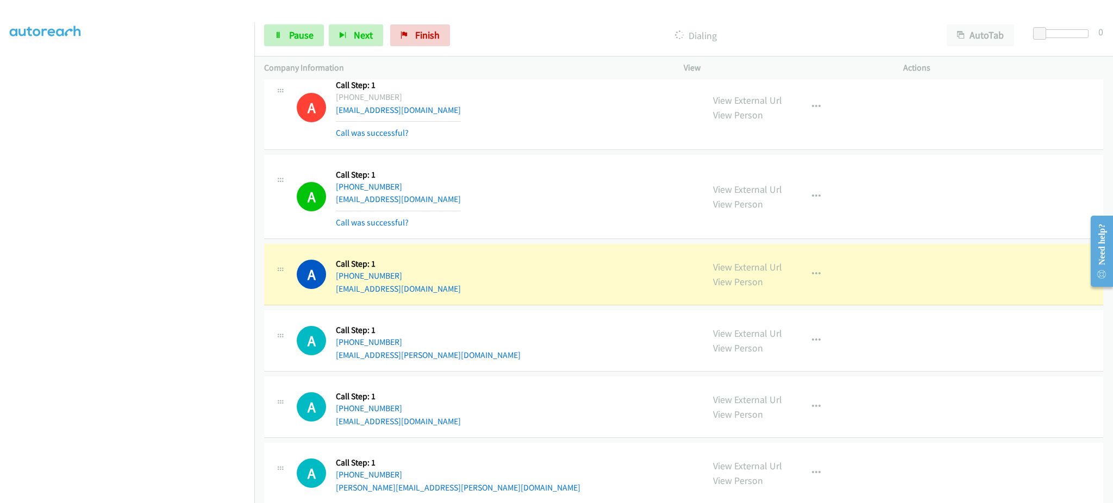
scroll to position [7115, 0]
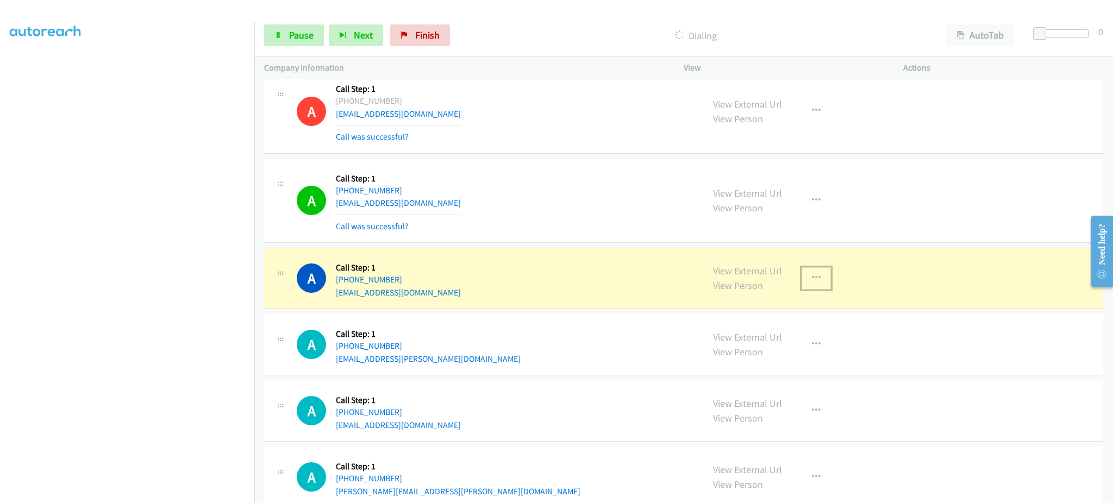
click at [801, 286] on button "button" at bounding box center [815, 278] width 29 height 22
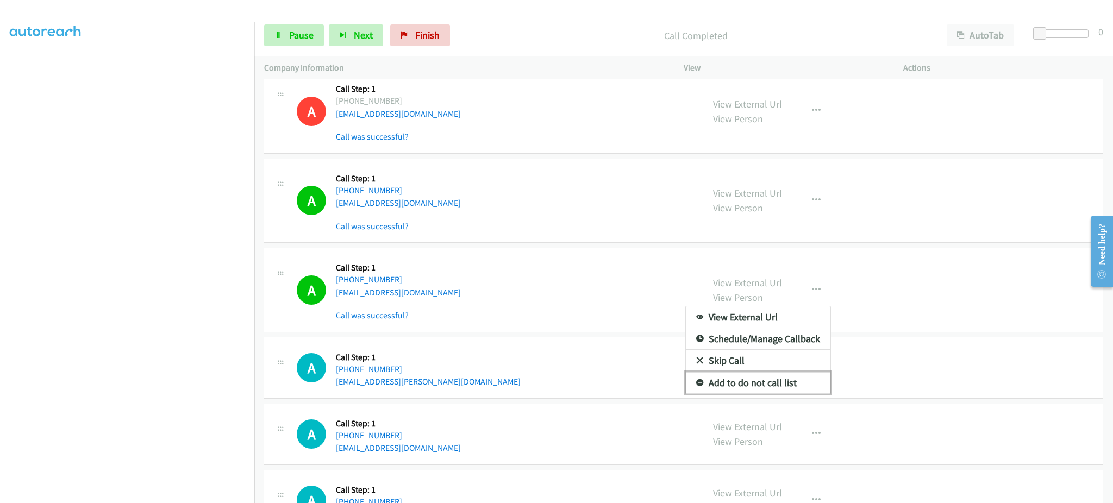
click at [778, 387] on link "Add to do not call list" at bounding box center [758, 383] width 145 height 22
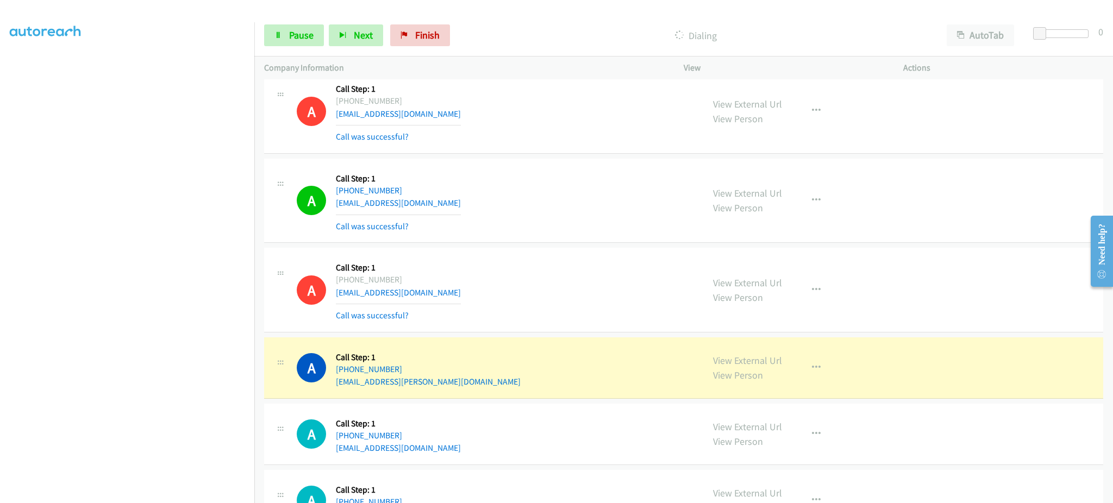
click at [154, 499] on aside "Dialing Mode: Power | Switch to Preview My Lists" at bounding box center [127, 224] width 254 height 601
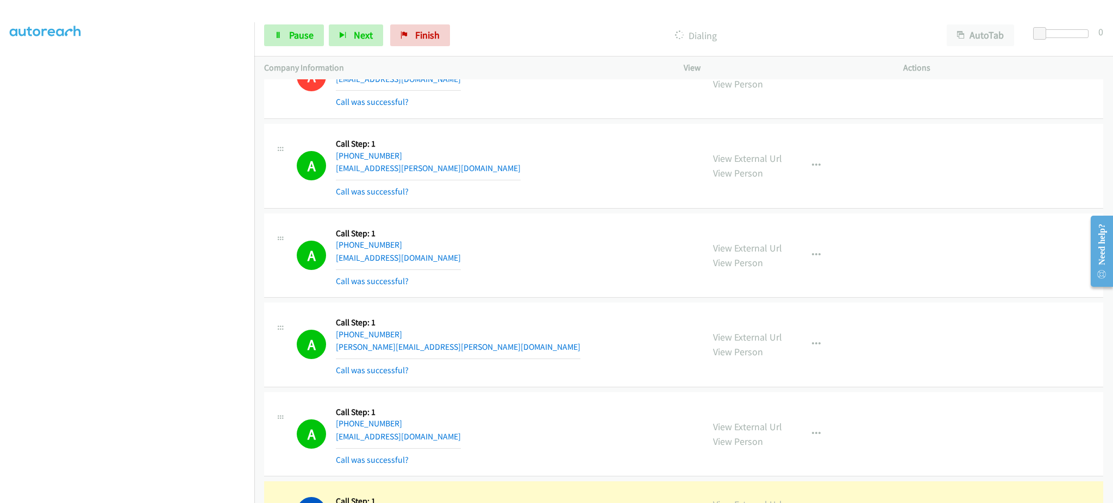
scroll to position [7333, 0]
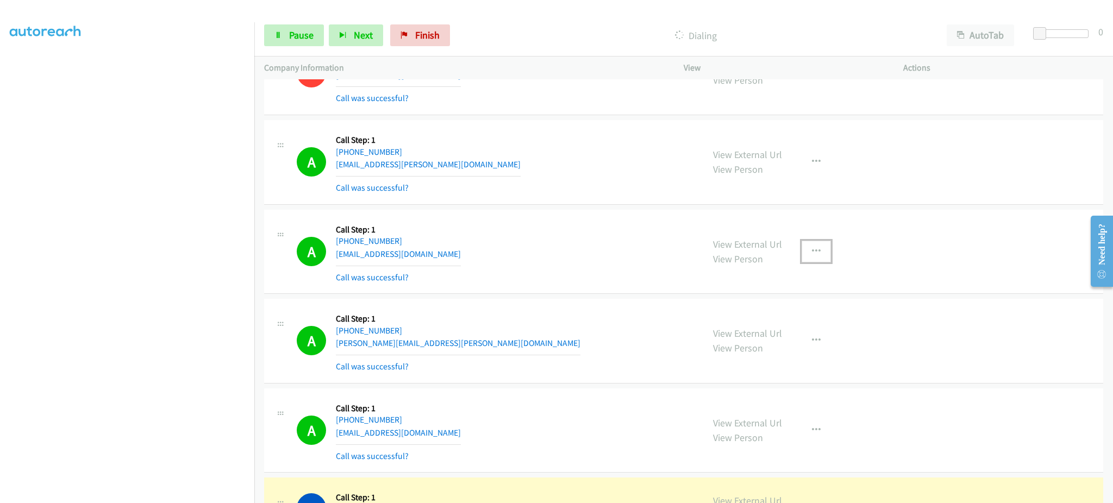
click at [801, 259] on button "button" at bounding box center [815, 252] width 29 height 22
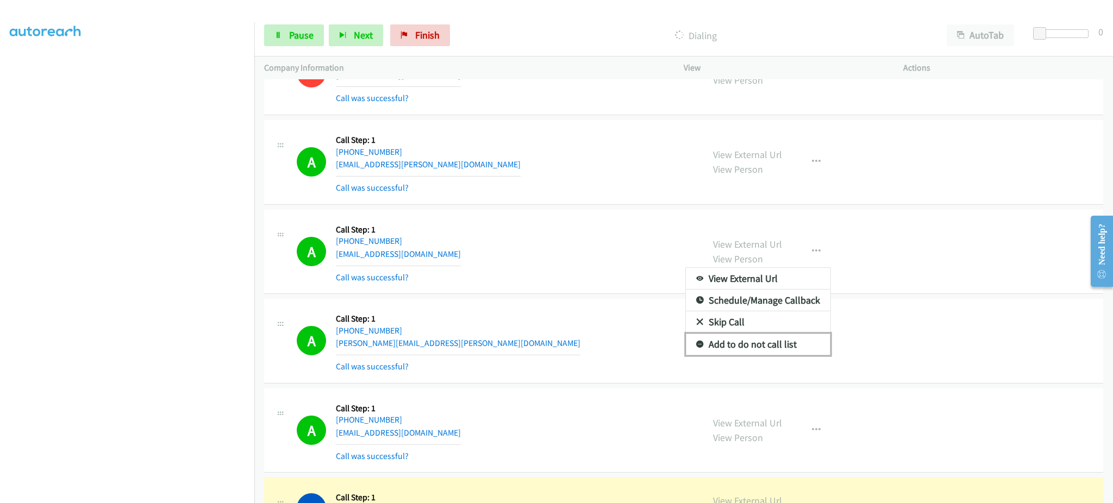
click at [796, 353] on link "Add to do not call list" at bounding box center [758, 345] width 145 height 22
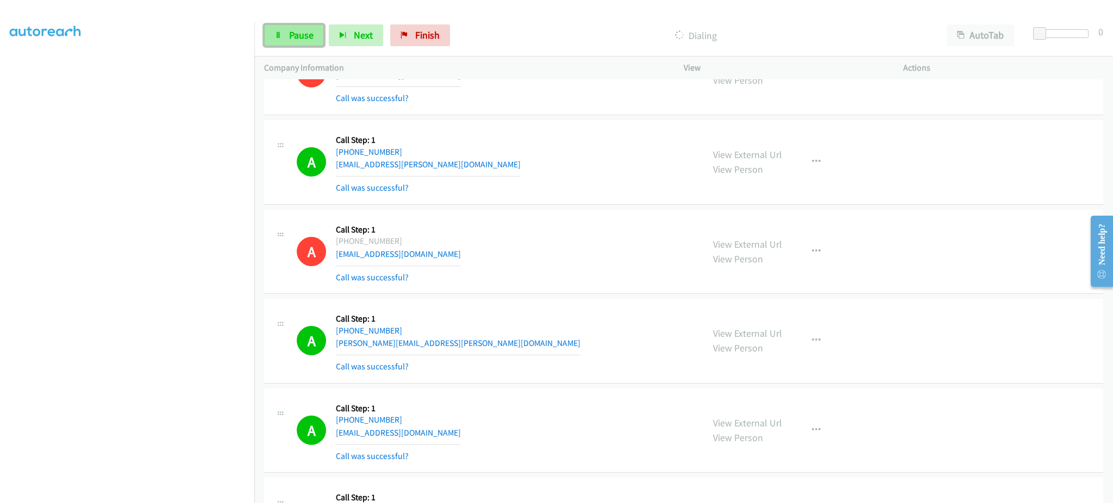
click at [269, 29] on link "Pause" at bounding box center [294, 35] width 60 height 22
click at [308, 42] on link "Start Calls" at bounding box center [303, 35] width 78 height 22
click at [275, 23] on div "Start Calls Pause Next Finish Call Completed AutoTab AutoTab 0" at bounding box center [683, 36] width 858 height 42
click at [287, 41] on link "Pause" at bounding box center [294, 35] width 60 height 22
click at [299, 36] on span "Start Calls" at bounding box center [310, 35] width 42 height 12
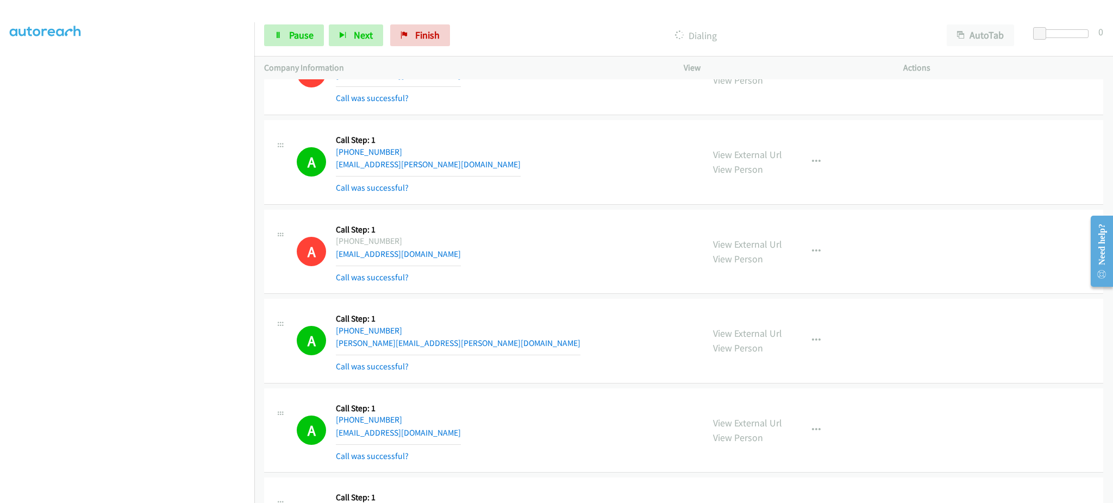
click at [218, 493] on section at bounding box center [127, 245] width 235 height 520
click at [200, 493] on section at bounding box center [127, 245] width 235 height 520
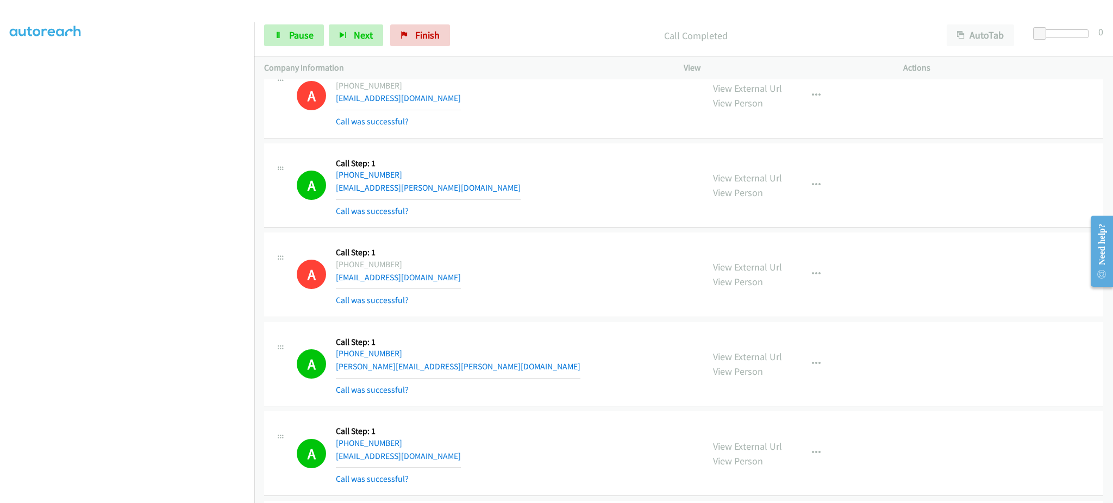
scroll to position [7356, 0]
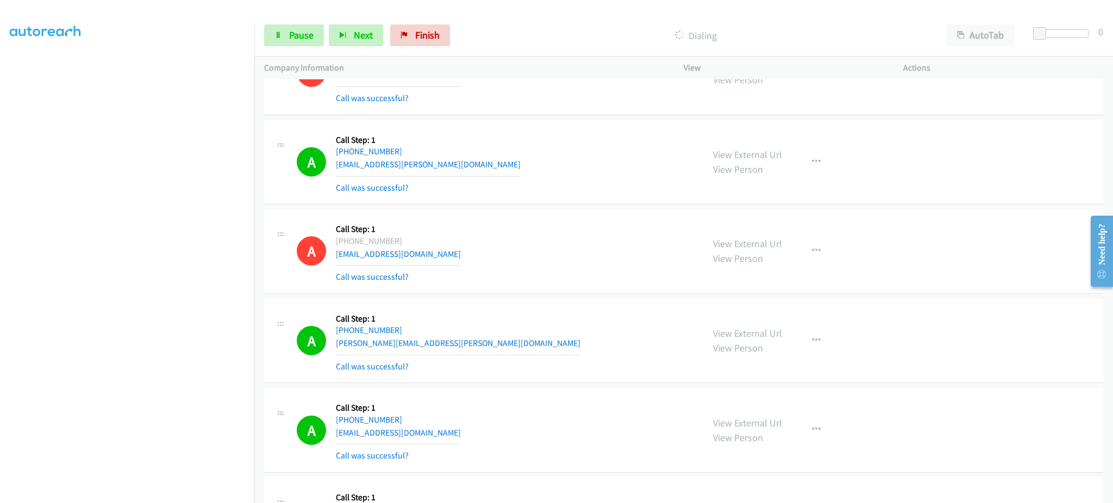
click at [614, 355] on div "A Callback Scheduled Call Step: 1 America/New_York +1 978-944-2743 stephen.p.bi…" at bounding box center [495, 341] width 397 height 65
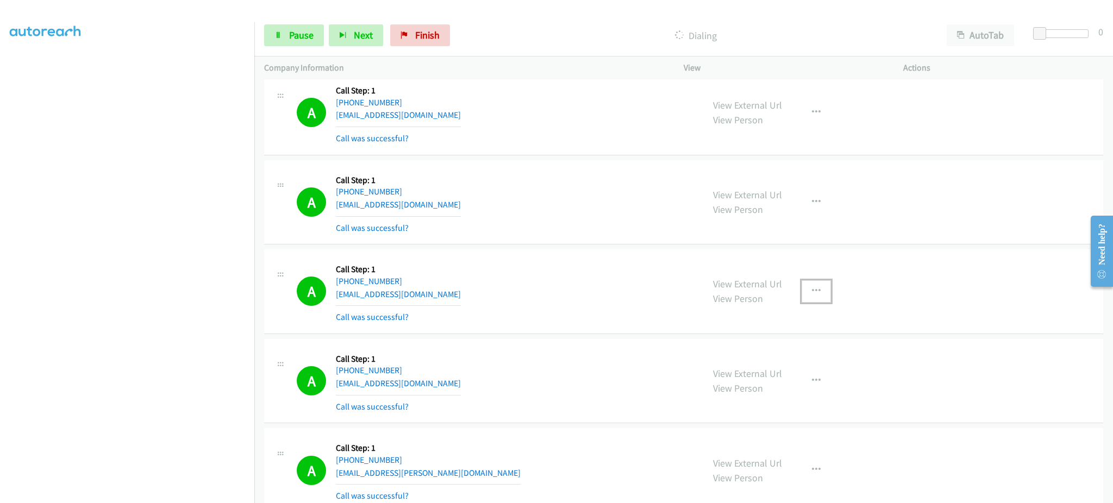
click at [803, 293] on button "button" at bounding box center [815, 291] width 29 height 22
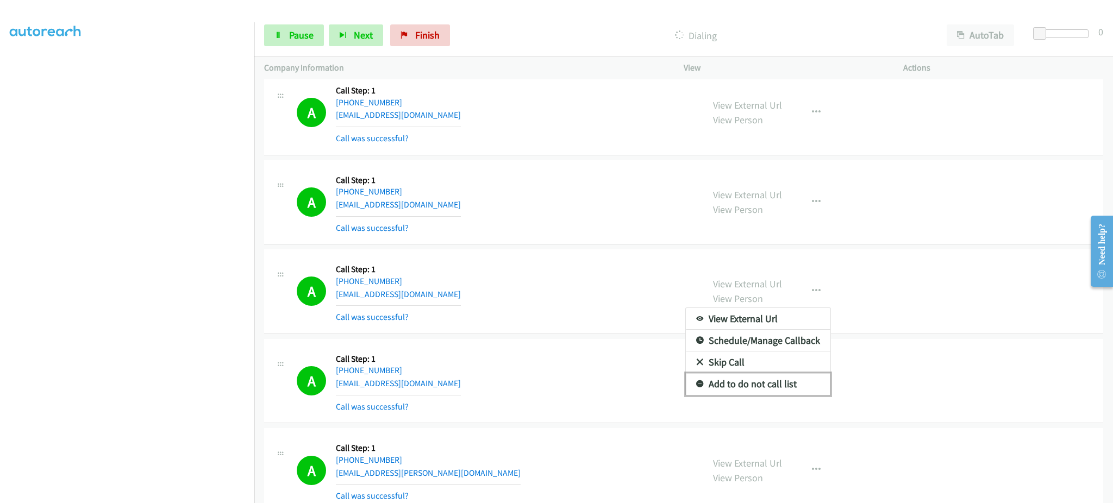
click at [777, 389] on link "Add to do not call list" at bounding box center [758, 384] width 145 height 22
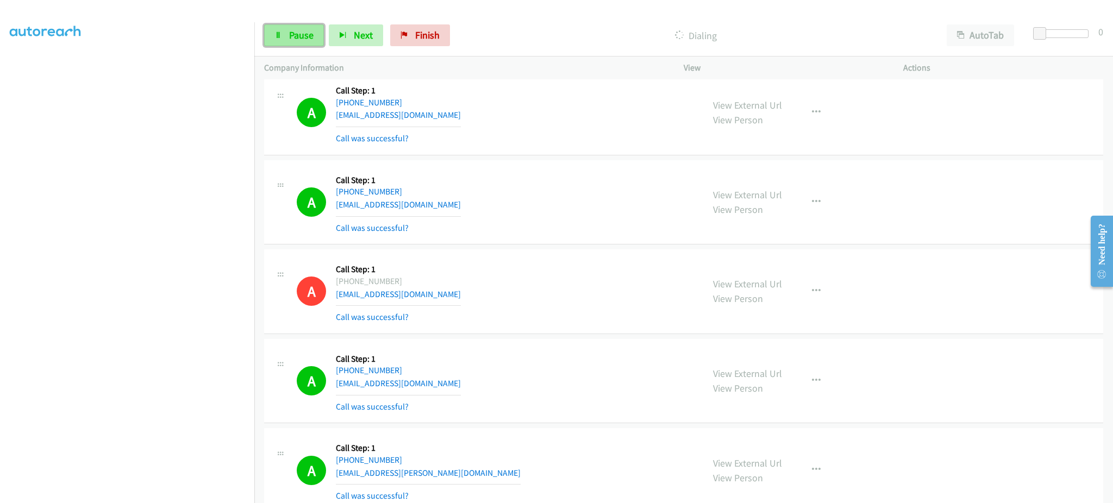
click at [287, 26] on link "Pause" at bounding box center [294, 35] width 60 height 22
click at [308, 38] on span "Start Calls" at bounding box center [310, 35] width 42 height 12
click at [293, 31] on span "Pause" at bounding box center [301, 35] width 24 height 12
drag, startPoint x: 315, startPoint y: 39, endPoint x: 296, endPoint y: 14, distance: 31.4
click at [315, 39] on span "Start Calls" at bounding box center [310, 35] width 42 height 12
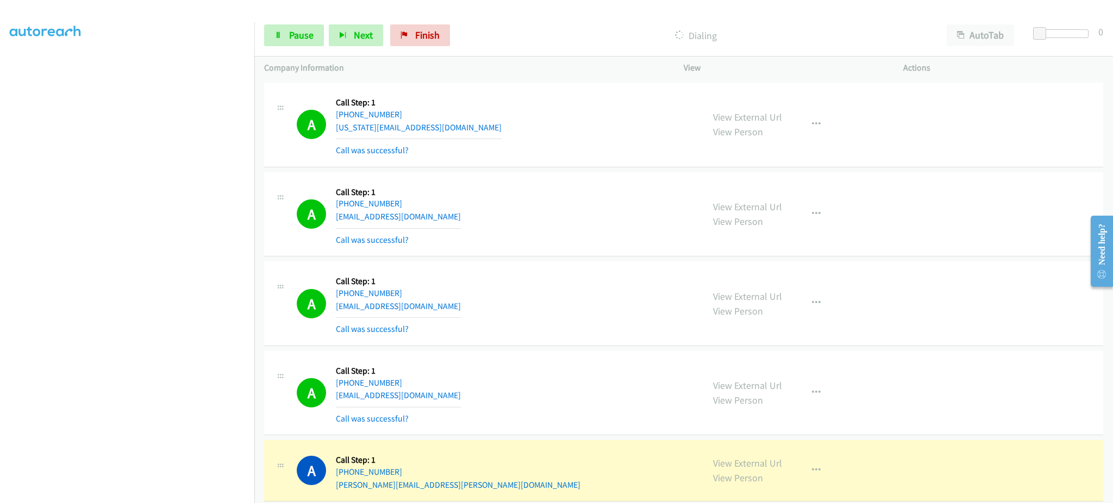
scroll to position [2243, 0]
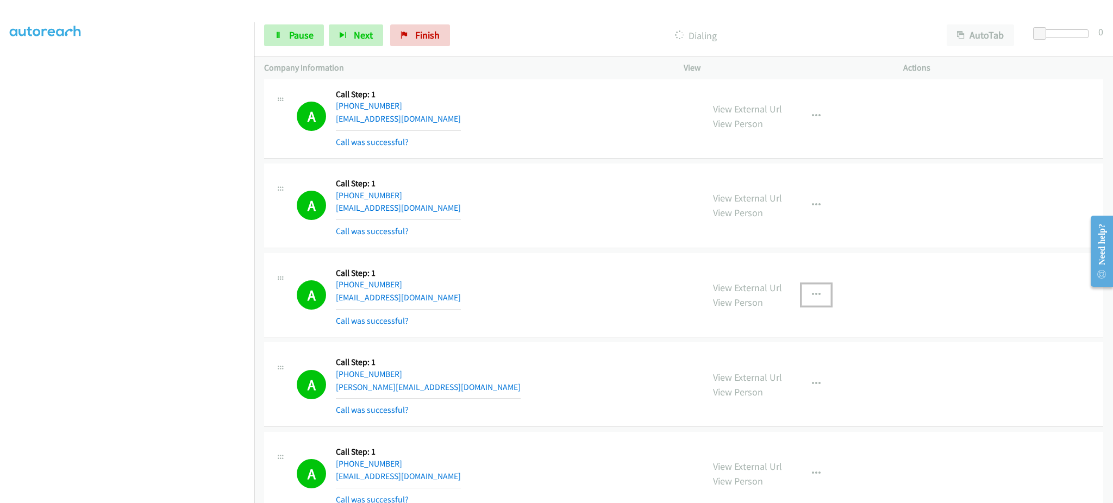
drag, startPoint x: 805, startPoint y: 292, endPoint x: 813, endPoint y: 441, distance: 149.1
click at [805, 292] on button "button" at bounding box center [815, 295] width 29 height 22
click at [797, 396] on link "Add to do not call list" at bounding box center [758, 388] width 145 height 22
click at [294, 44] on link "Pause" at bounding box center [294, 35] width 60 height 22
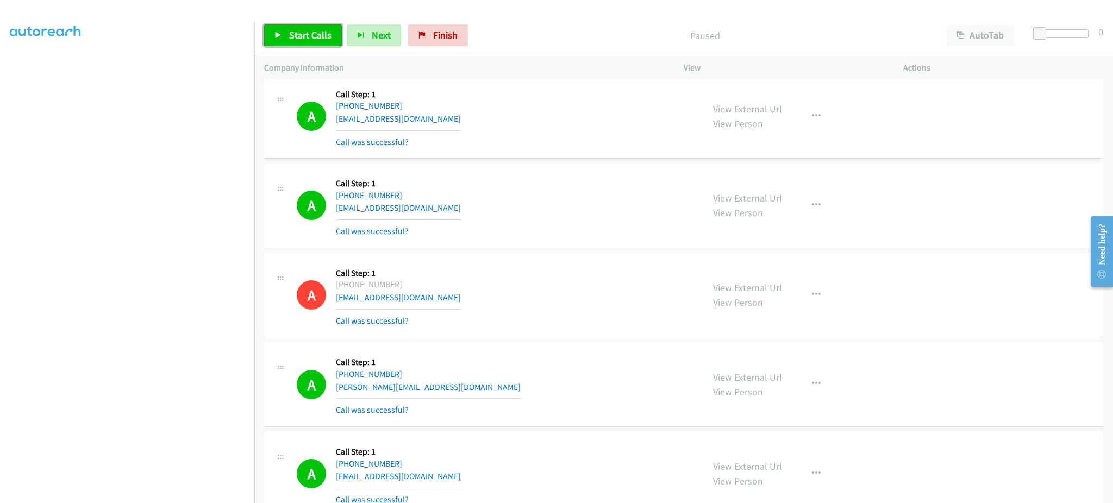
click at [306, 40] on span "Start Calls" at bounding box center [310, 35] width 42 height 12
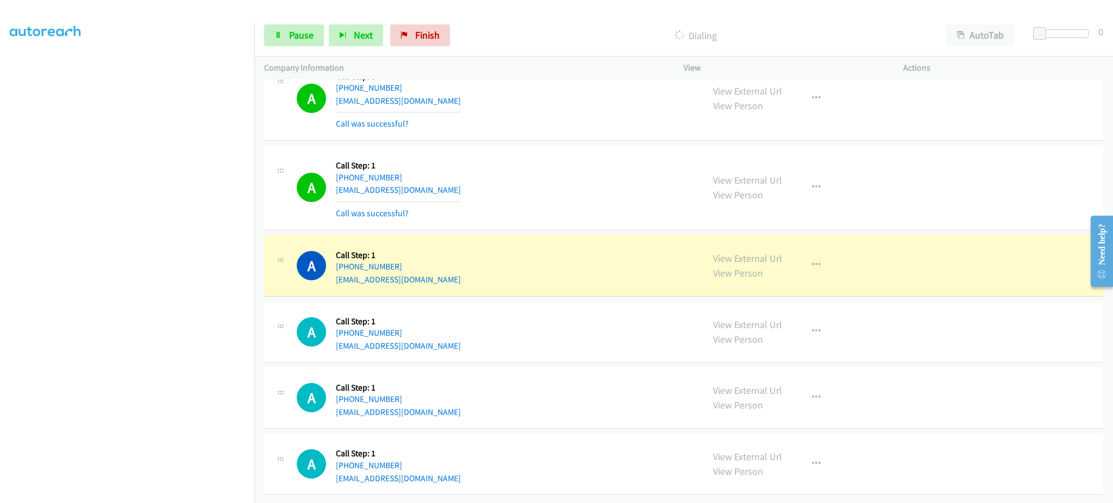
scroll to position [10430, 0]
drag, startPoint x: 452, startPoint y: 256, endPoint x: 344, endPoint y: 256, distance: 107.6
click at [344, 256] on div "A Callback Scheduled Call Step: 1 America/New_York +1 269-903-6195 scottbriggs@…" at bounding box center [495, 265] width 397 height 41
copy link "269-903-6195"
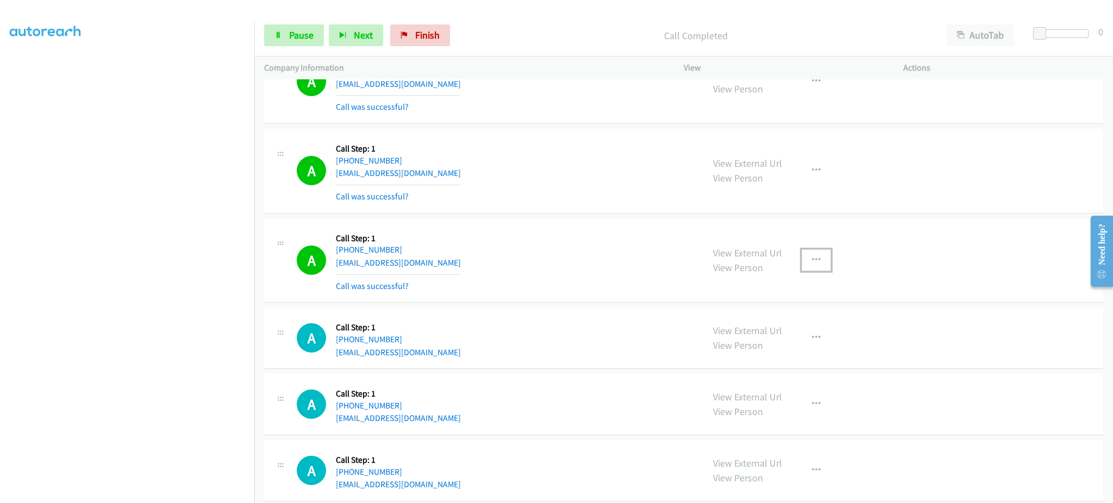
click at [812, 265] on icon "button" at bounding box center [816, 260] width 9 height 9
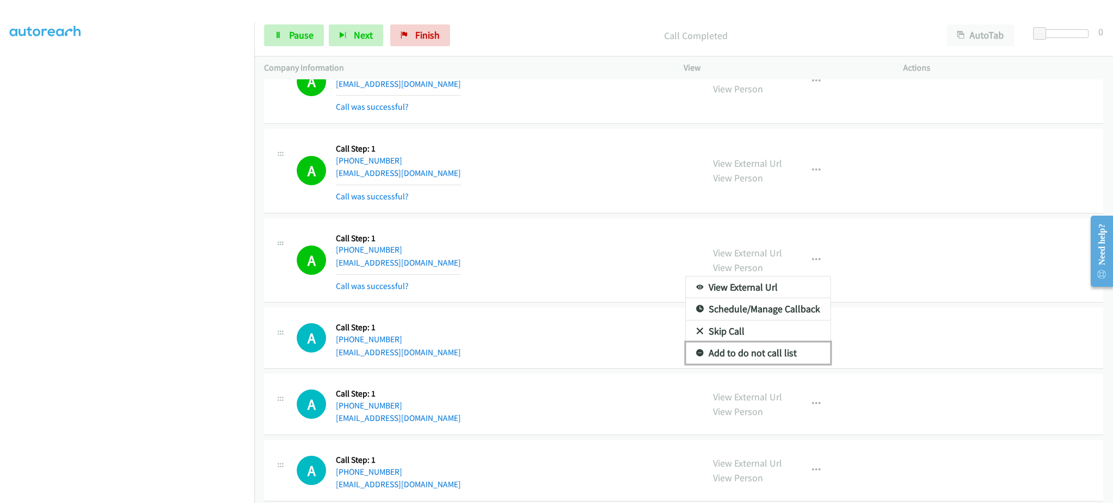
click at [789, 356] on link "Add to do not call list" at bounding box center [758, 353] width 145 height 22
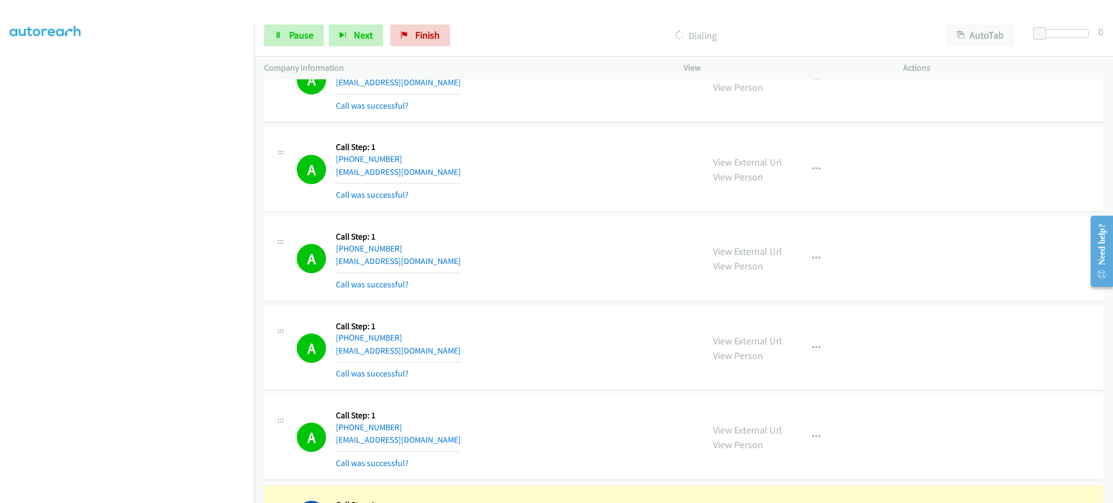
scroll to position [10888, 0]
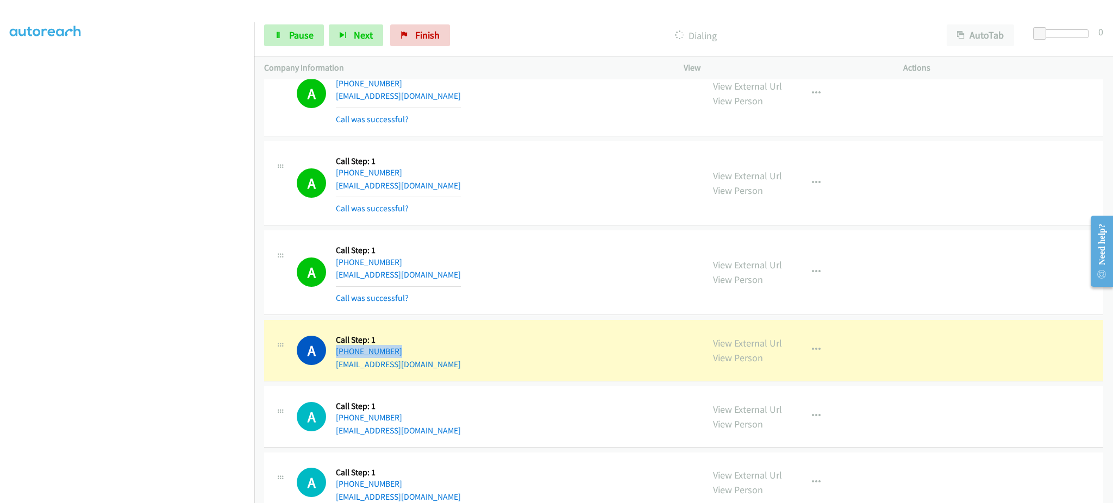
drag, startPoint x: 426, startPoint y: 351, endPoint x: 387, endPoint y: 359, distance: 39.3
click at [387, 359] on div "Callback Scheduled Call Step: 1 America/New_York +1 802-233-2839 larryrobins050…" at bounding box center [398, 350] width 125 height 41
click at [529, 352] on div "A Callback Scheduled Call Step: 1 America/New_York +1 802-233-2839 larryrobins0…" at bounding box center [495, 350] width 397 height 41
click at [752, 349] on link "View External Url" at bounding box center [747, 343] width 69 height 12
drag, startPoint x: 413, startPoint y: 360, endPoint x: 344, endPoint y: 356, distance: 68.6
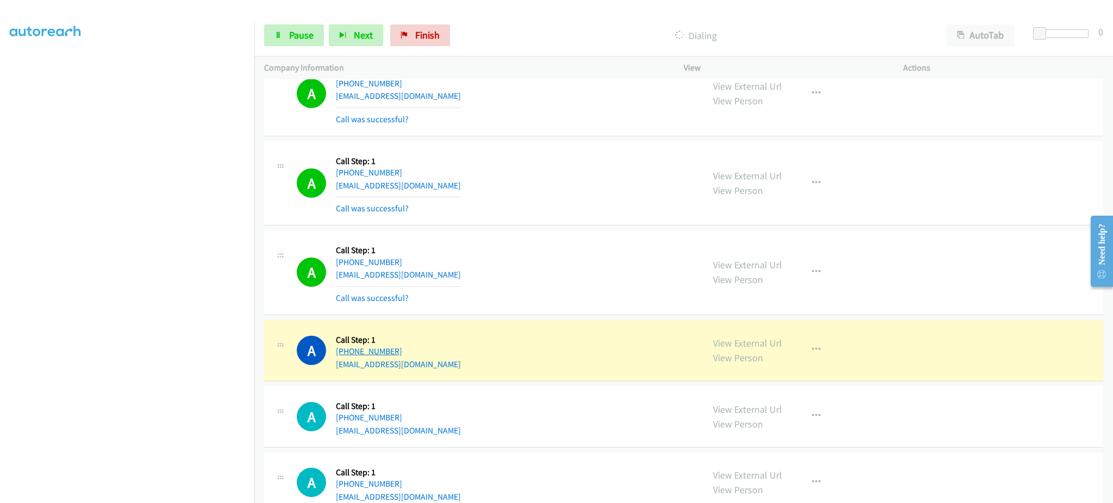
click at [344, 356] on div "+1 802-233-2839" at bounding box center [398, 351] width 125 height 13
copy link "802-233-2839"
click at [325, 39] on div "Start Calls Pause Next Finish" at bounding box center [359, 35] width 191 height 22
click at [312, 40] on span "Pause" at bounding box center [301, 35] width 24 height 12
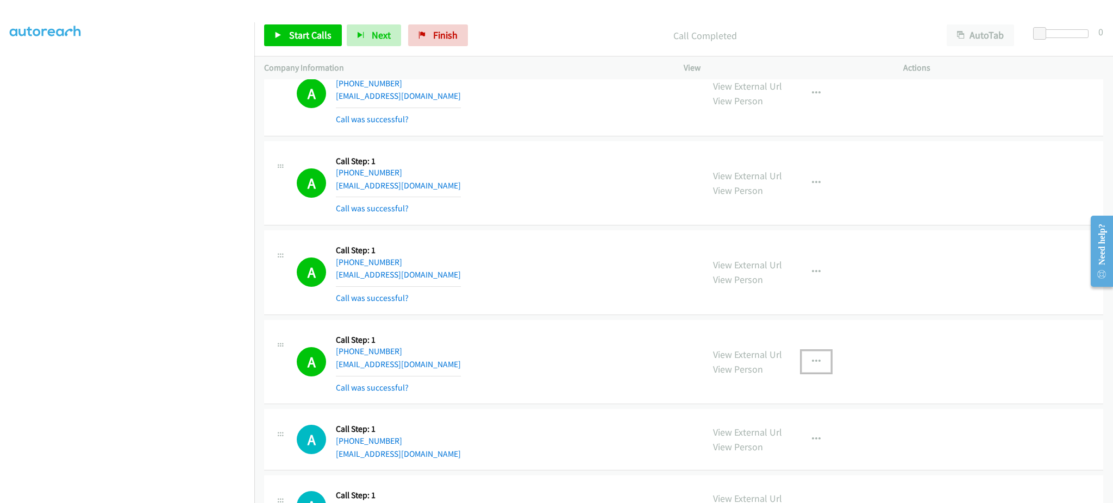
click at [811, 373] on button "button" at bounding box center [815, 362] width 29 height 22
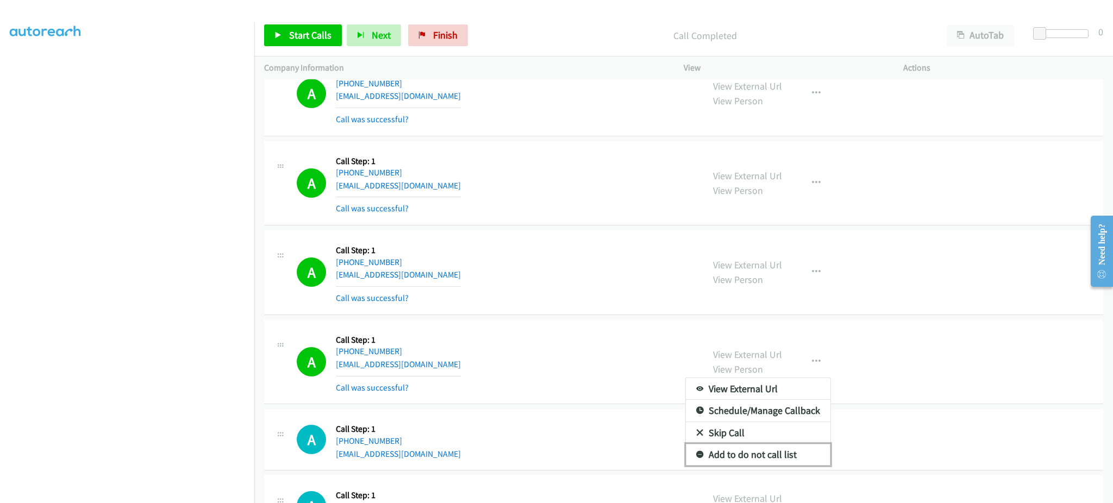
drag, startPoint x: 769, startPoint y: 457, endPoint x: 738, endPoint y: 474, distance: 35.3
click at [768, 457] on link "Add to do not call list" at bounding box center [758, 455] width 145 height 22
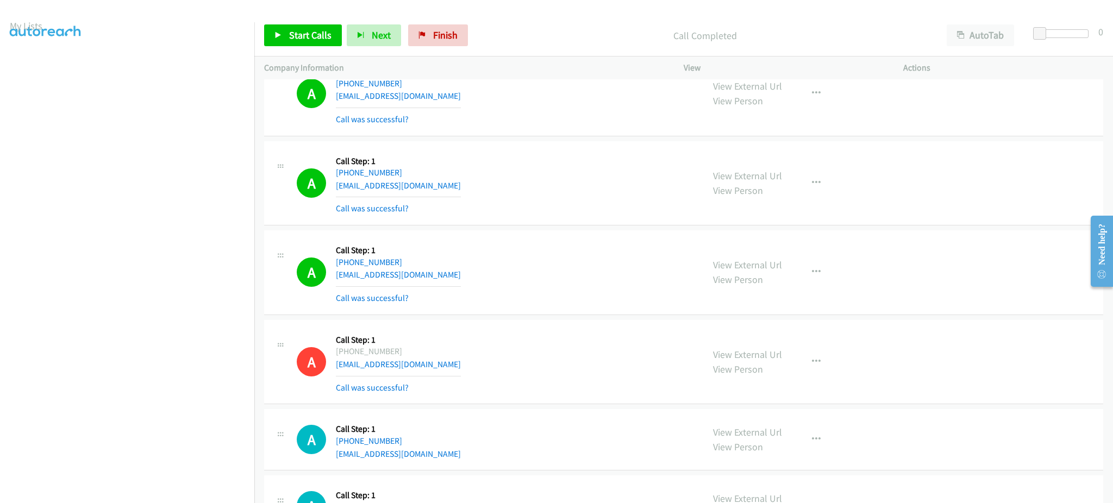
scroll to position [0, 0]
click at [31, 68] on link "My Lists" at bounding box center [26, 66] width 33 height 12
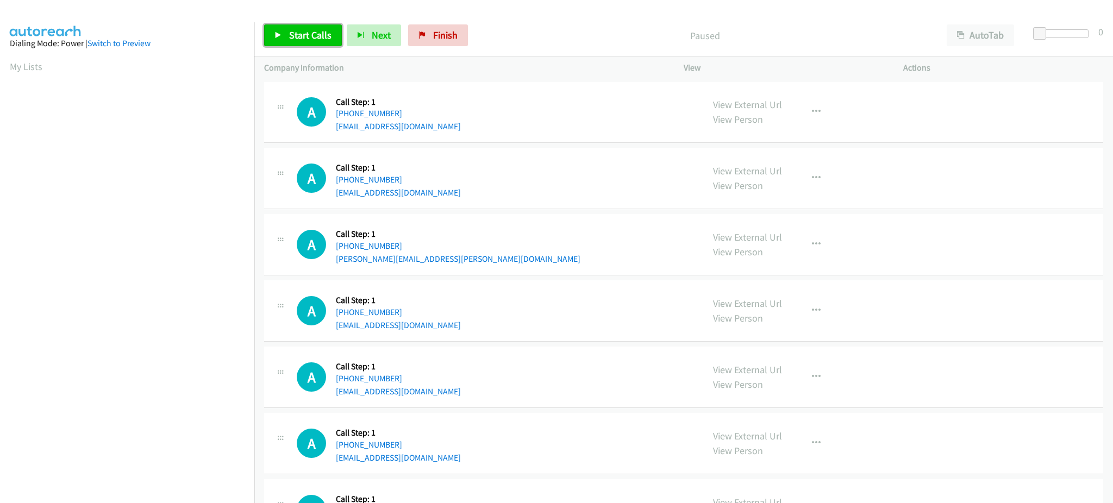
click at [301, 42] on link "Start Calls" at bounding box center [303, 35] width 78 height 22
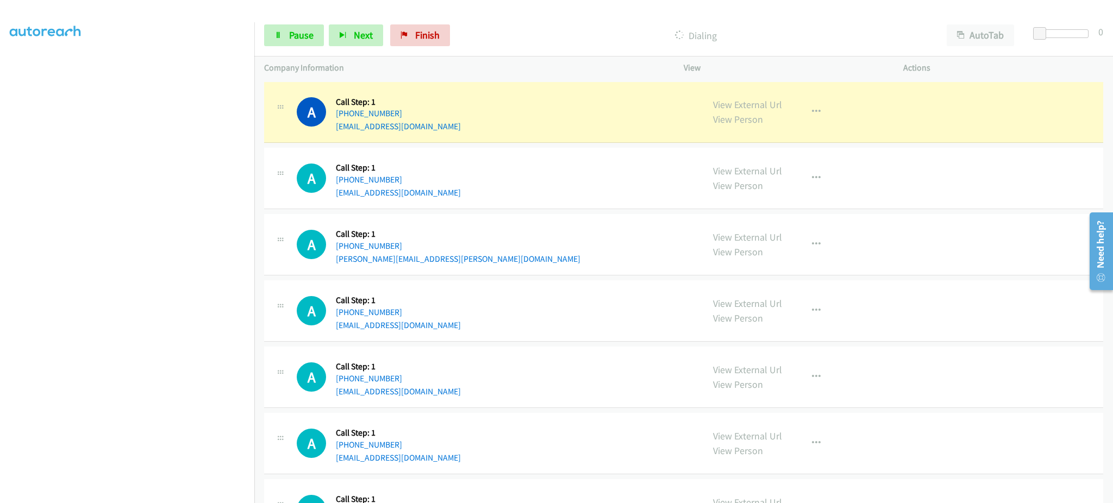
scroll to position [109, 0]
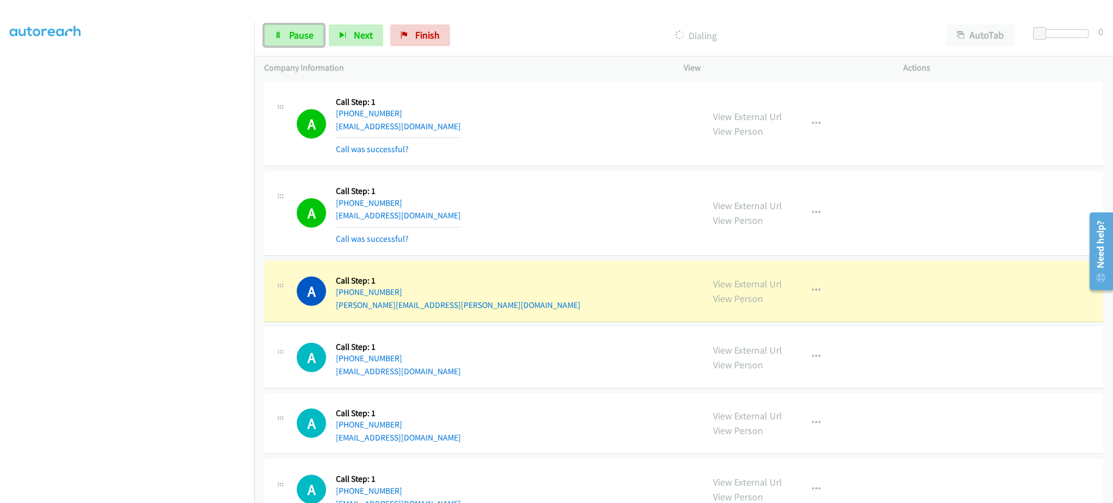
drag, startPoint x: 285, startPoint y: 38, endPoint x: 491, endPoint y: 262, distance: 304.1
click at [285, 38] on link "Pause" at bounding box center [294, 35] width 60 height 22
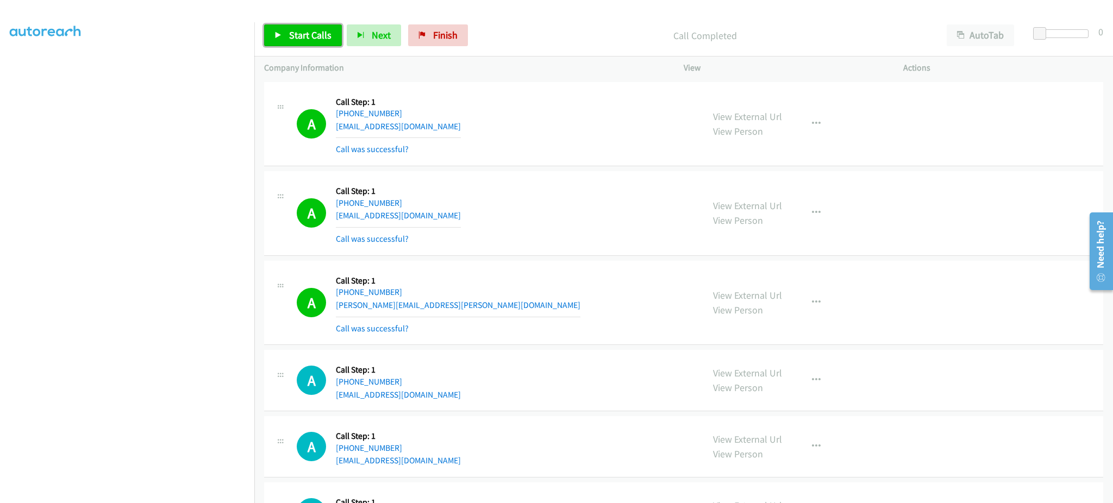
click at [325, 43] on link "Start Calls" at bounding box center [303, 35] width 78 height 22
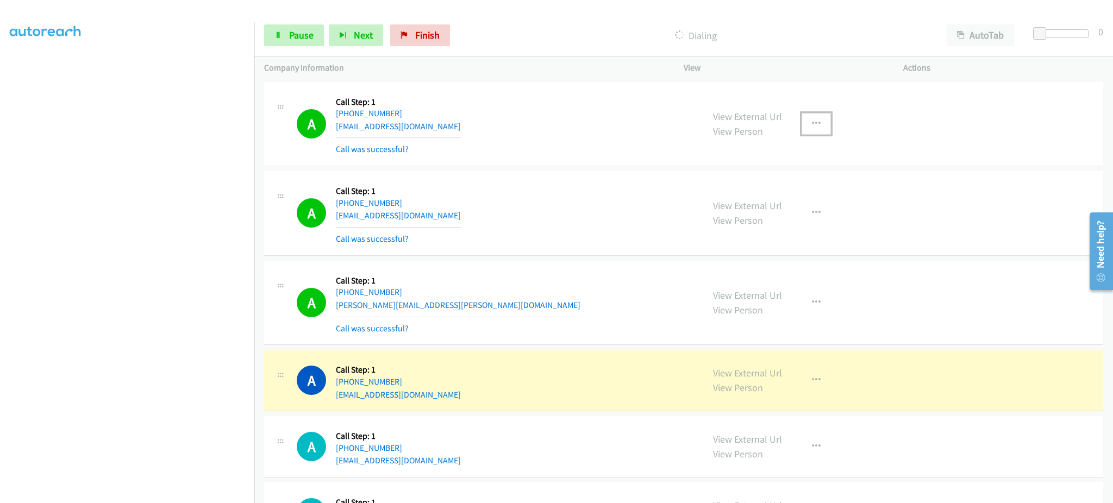
click at [807, 117] on button "button" at bounding box center [815, 124] width 29 height 22
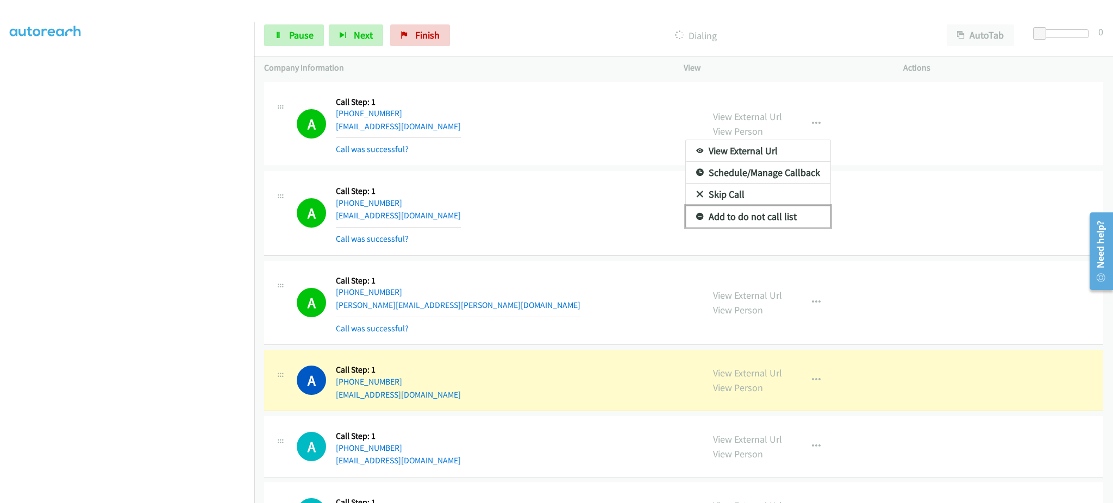
click at [779, 219] on link "Add to do not call list" at bounding box center [758, 217] width 145 height 22
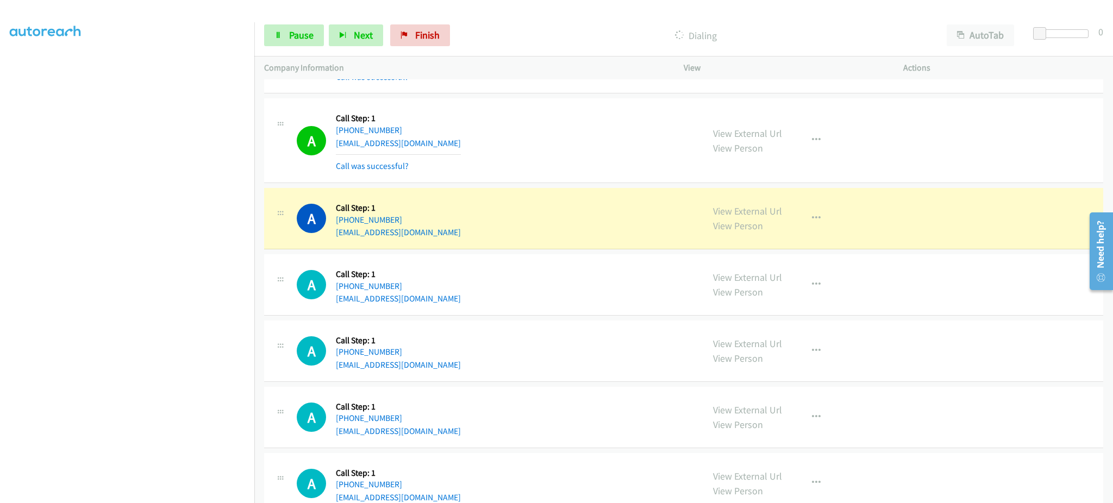
scroll to position [435, 0]
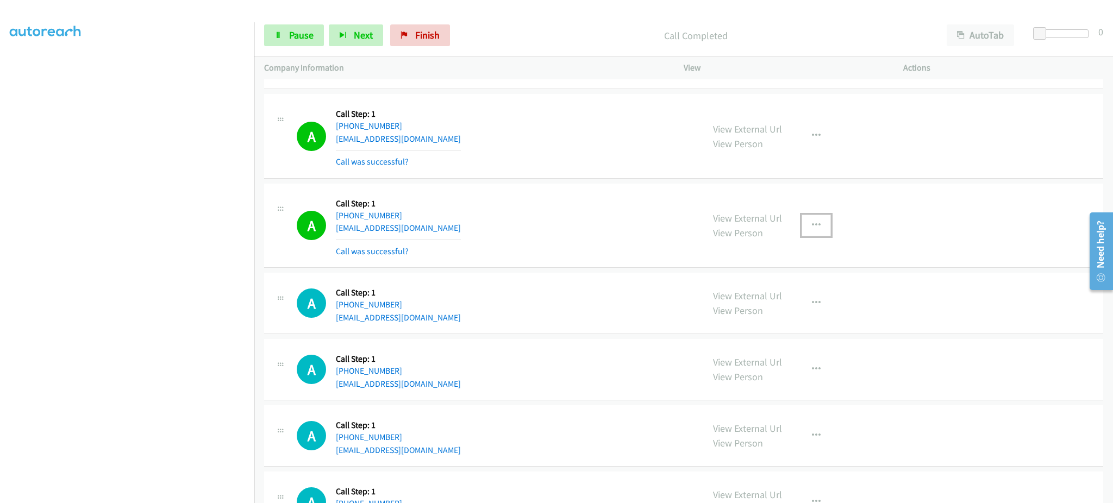
click at [815, 223] on button "button" at bounding box center [815, 226] width 29 height 22
click at [779, 312] on link "Add to do not call list" at bounding box center [758, 319] width 145 height 22
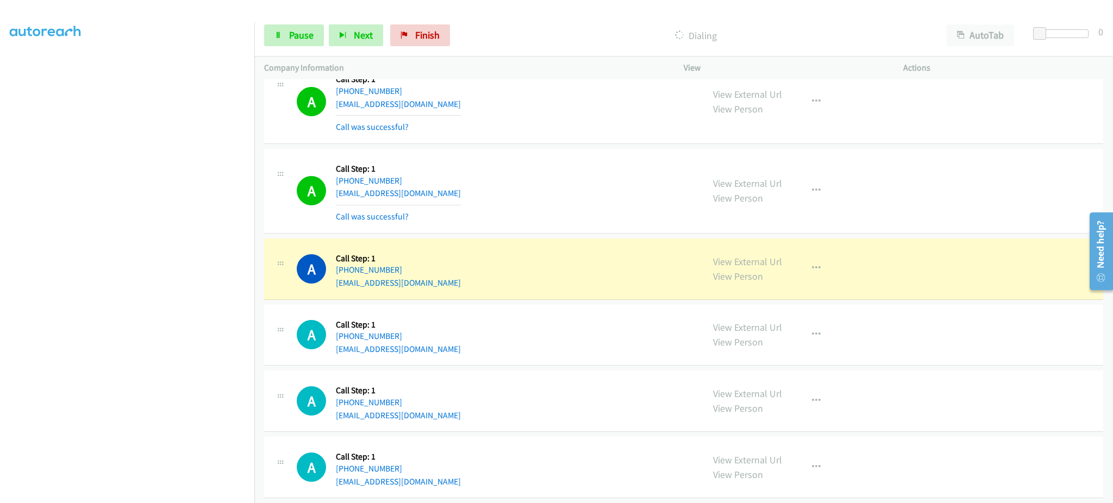
scroll to position [652, 0]
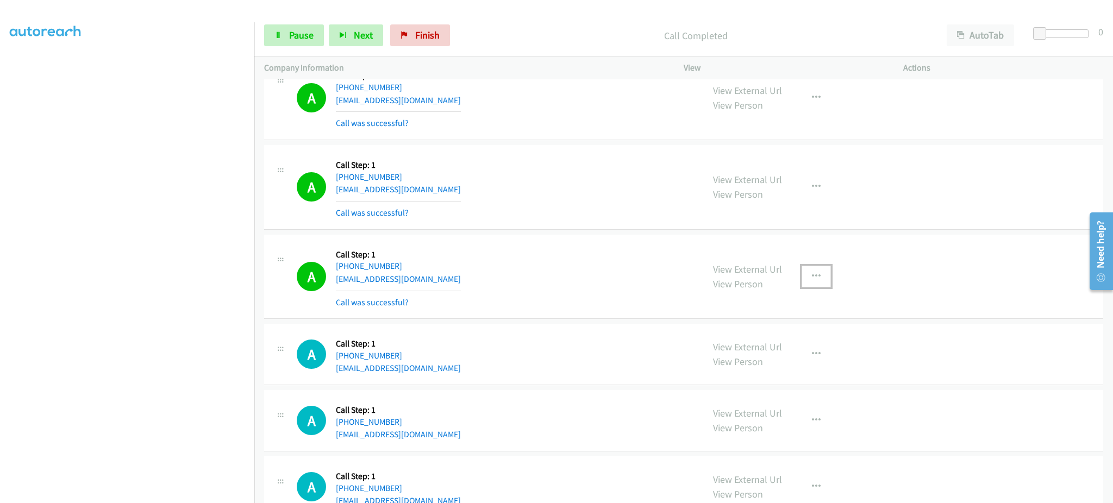
click at [812, 274] on icon "button" at bounding box center [816, 276] width 9 height 9
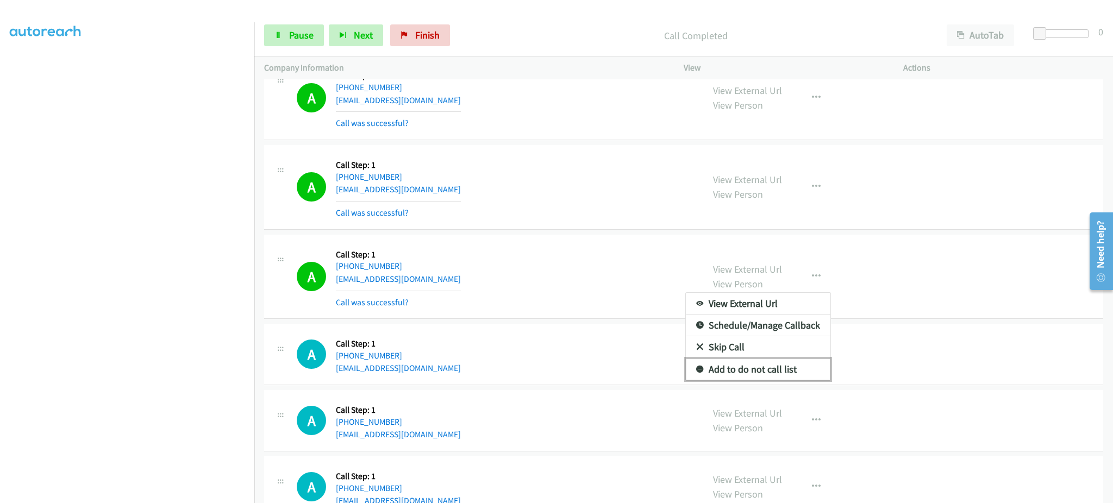
click at [788, 372] on link "Add to do not call list" at bounding box center [758, 370] width 145 height 22
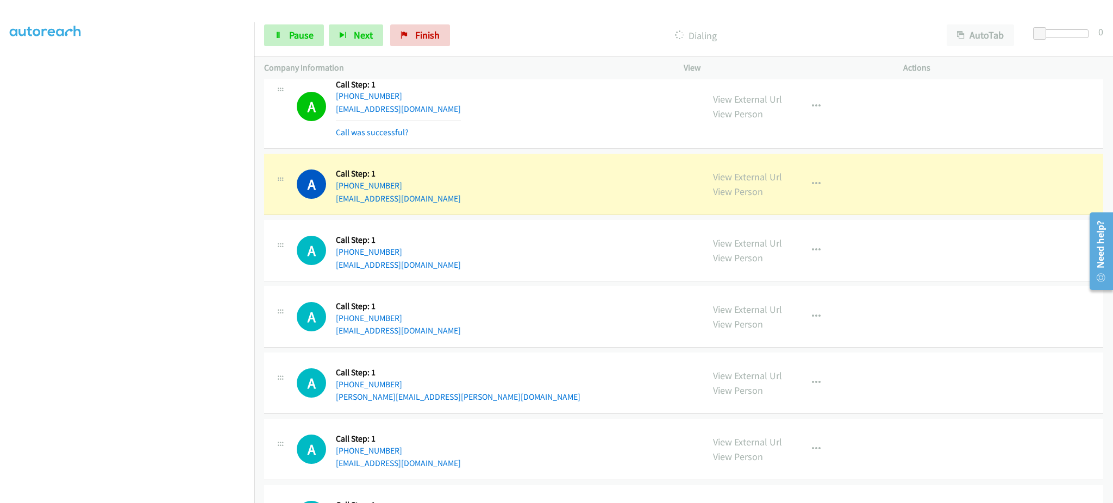
scroll to position [1087, 0]
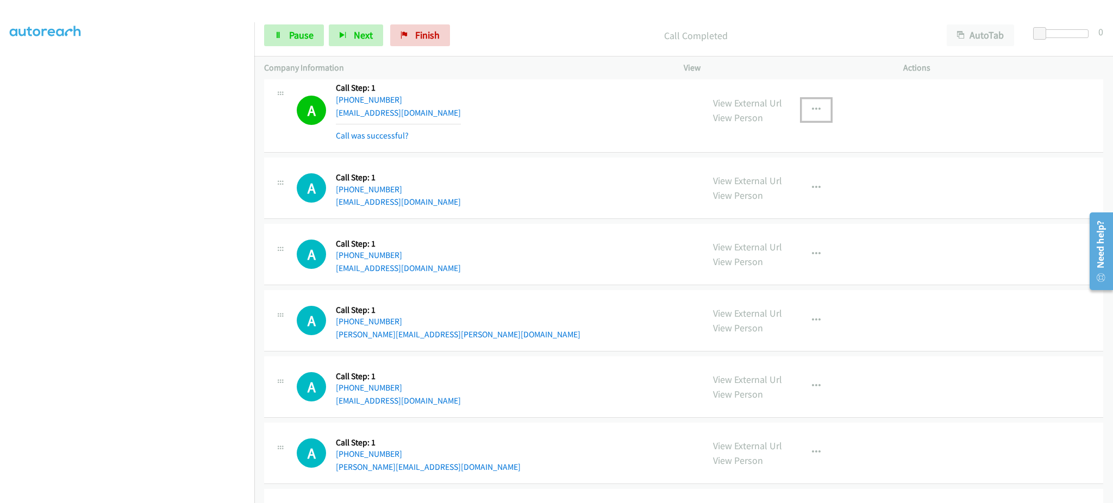
click at [804, 111] on button "button" at bounding box center [815, 110] width 29 height 22
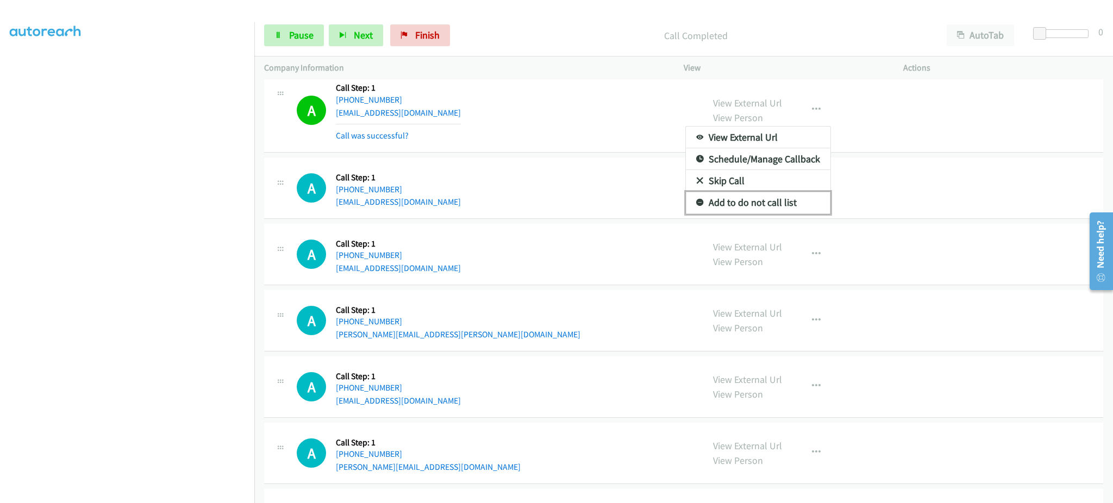
click at [786, 205] on link "Add to do not call list" at bounding box center [758, 203] width 145 height 22
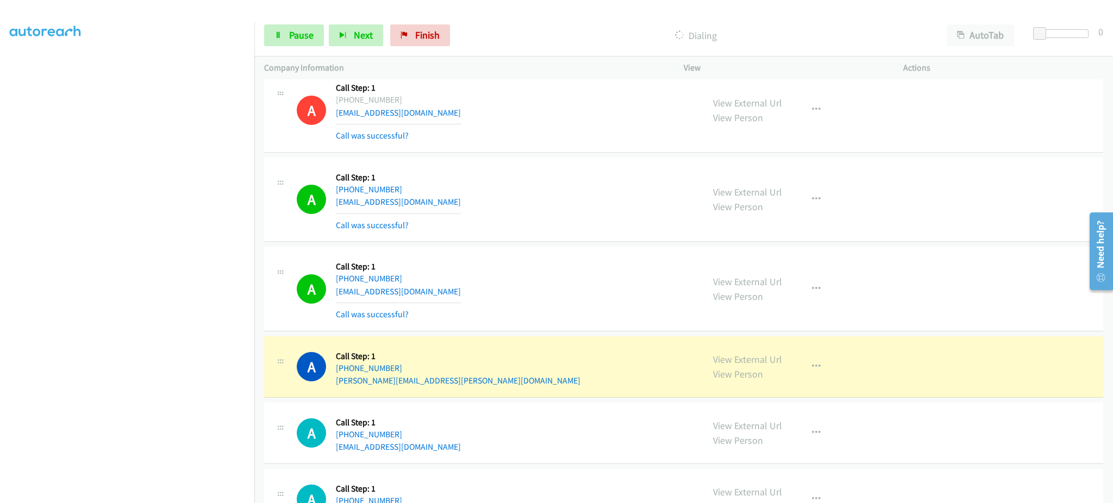
click at [171, 492] on section at bounding box center [127, 245] width 235 height 520
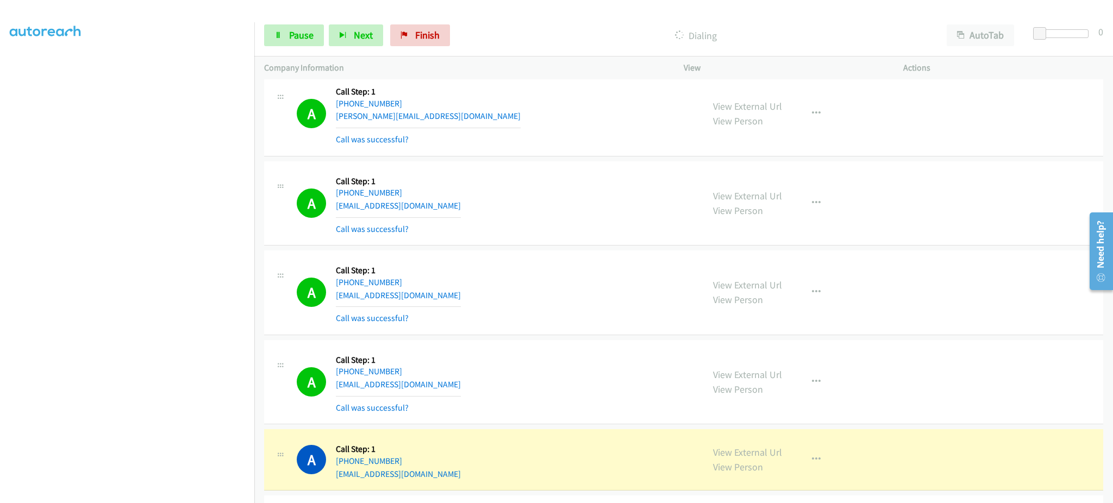
scroll to position [1521, 0]
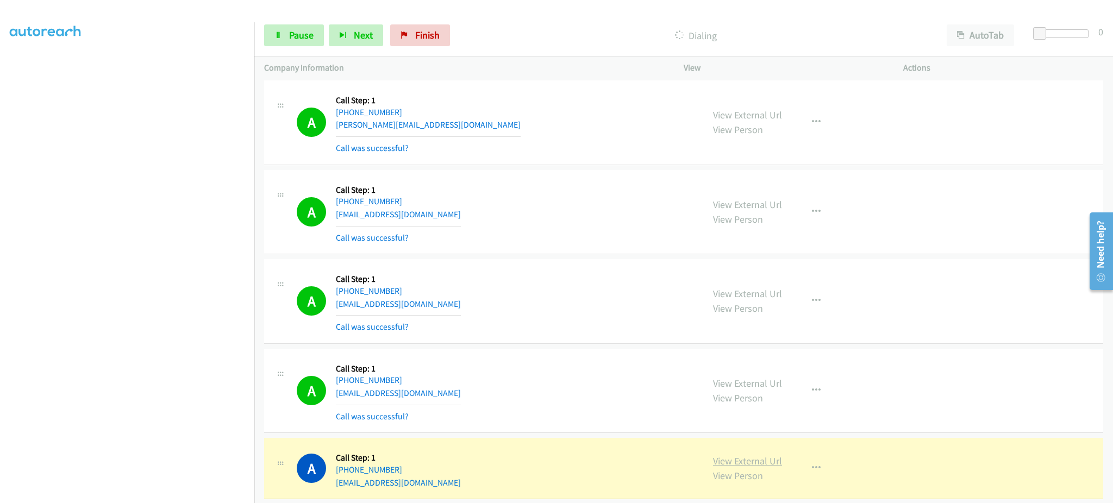
click at [743, 455] on link "View External Url" at bounding box center [747, 461] width 69 height 12
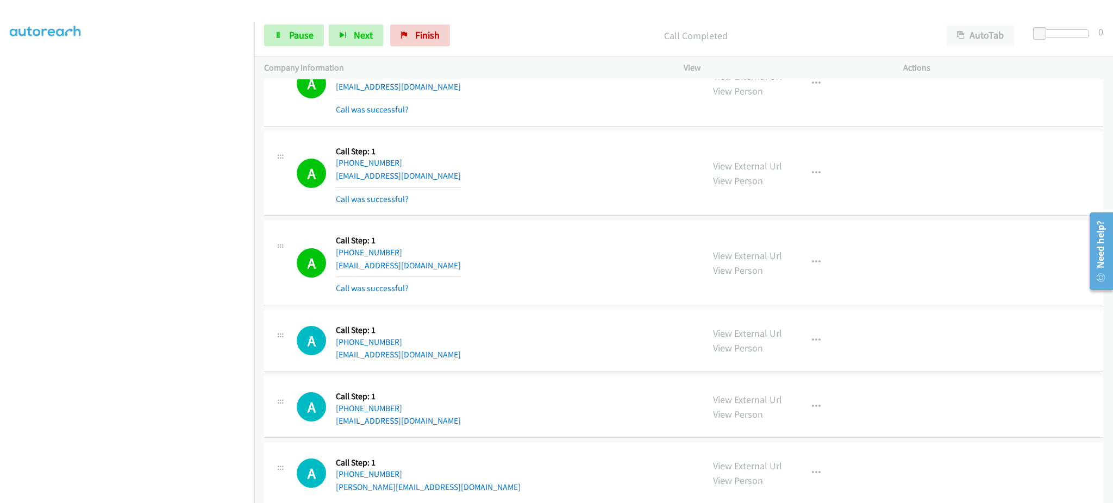
drag, startPoint x: 825, startPoint y: 269, endPoint x: 813, endPoint y: 261, distance: 14.0
click at [824, 269] on div "View External Url View Person View External Url Email Schedule/Manage Callback …" at bounding box center [817, 262] width 229 height 65
click at [812, 259] on icon "button" at bounding box center [816, 262] width 9 height 9
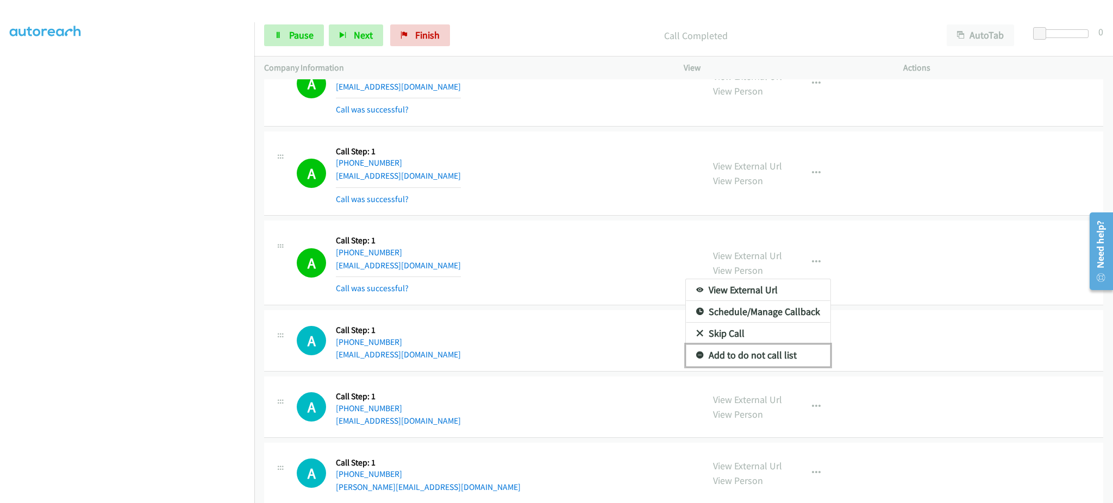
click at [748, 355] on link "Add to do not call list" at bounding box center [758, 355] width 145 height 22
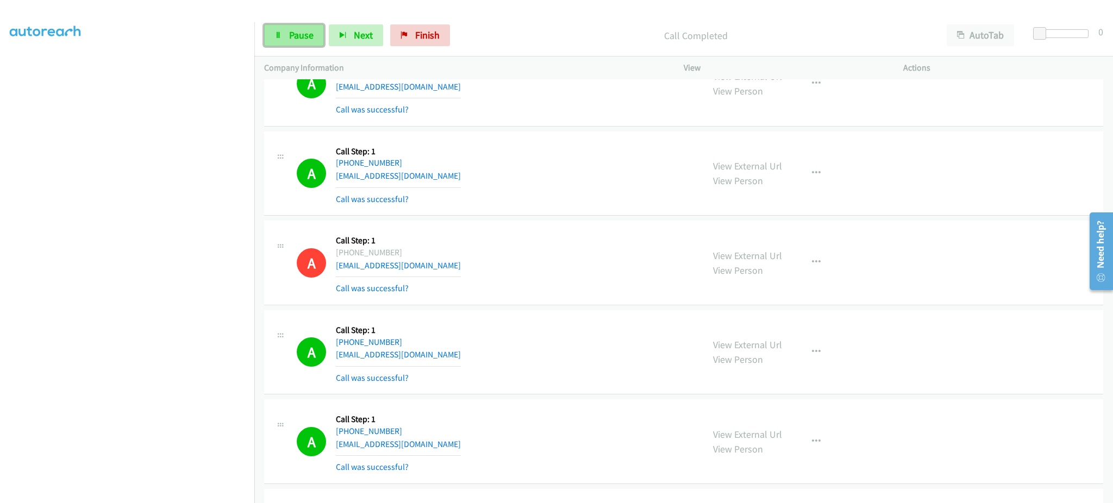
click at [279, 39] on icon at bounding box center [278, 36] width 8 height 8
click at [310, 37] on span "Start Calls" at bounding box center [310, 35] width 42 height 12
click at [299, 34] on span "Pause" at bounding box center [301, 35] width 24 height 12
